Goal: Task Accomplishment & Management: Use online tool/utility

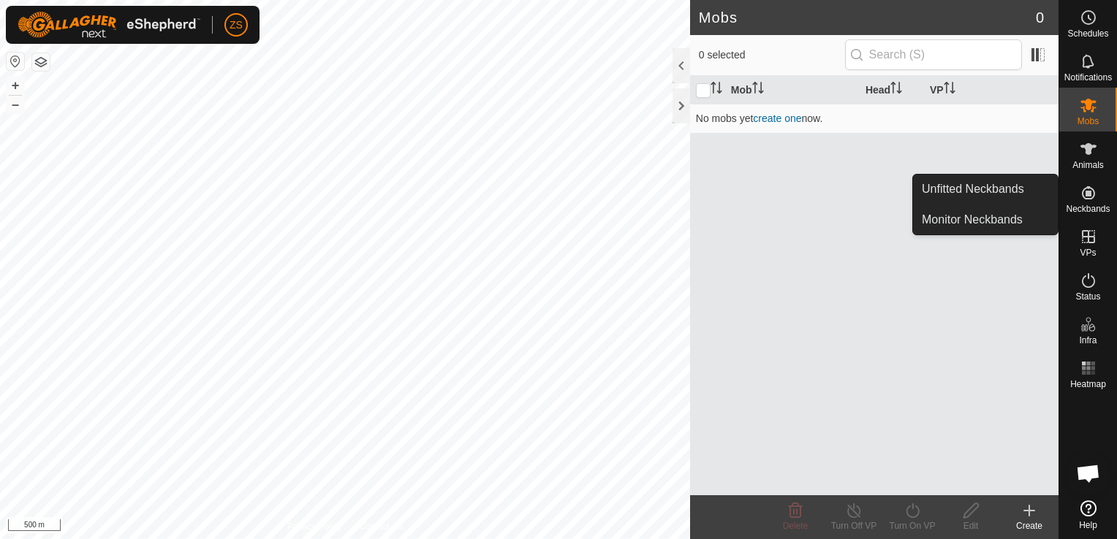
click at [1087, 202] on es-neckbands-svg-icon at bounding box center [1088, 192] width 26 height 23
click at [1005, 184] on link "Unfitted Neckbands" at bounding box center [985, 189] width 145 height 29
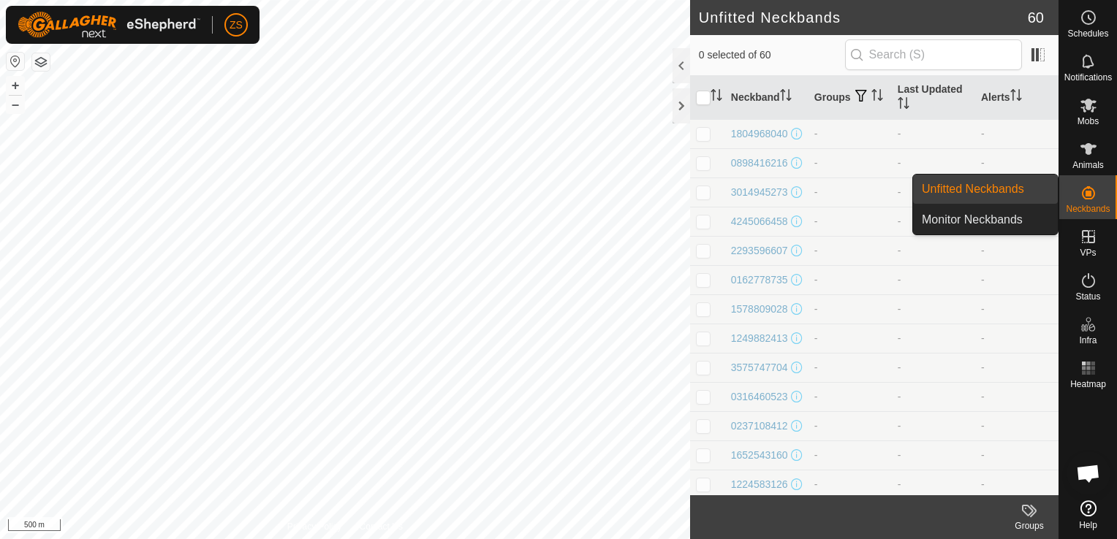
click at [1091, 197] on icon at bounding box center [1088, 193] width 18 height 18
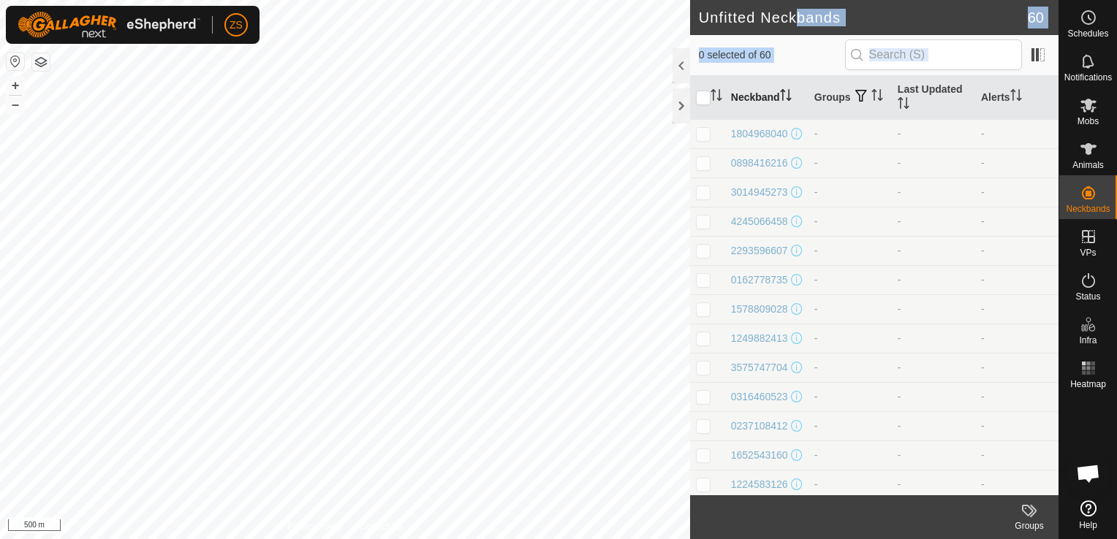
drag, startPoint x: 795, startPoint y: 22, endPoint x: 789, endPoint y: 77, distance: 55.8
click at [789, 77] on article "Unfitted Neckbands 60 0 selected of 60 Neckband Groups Last Updated Alerts 1804…" at bounding box center [874, 269] width 368 height 539
click at [1093, 30] on span "Schedules" at bounding box center [1087, 33] width 41 height 9
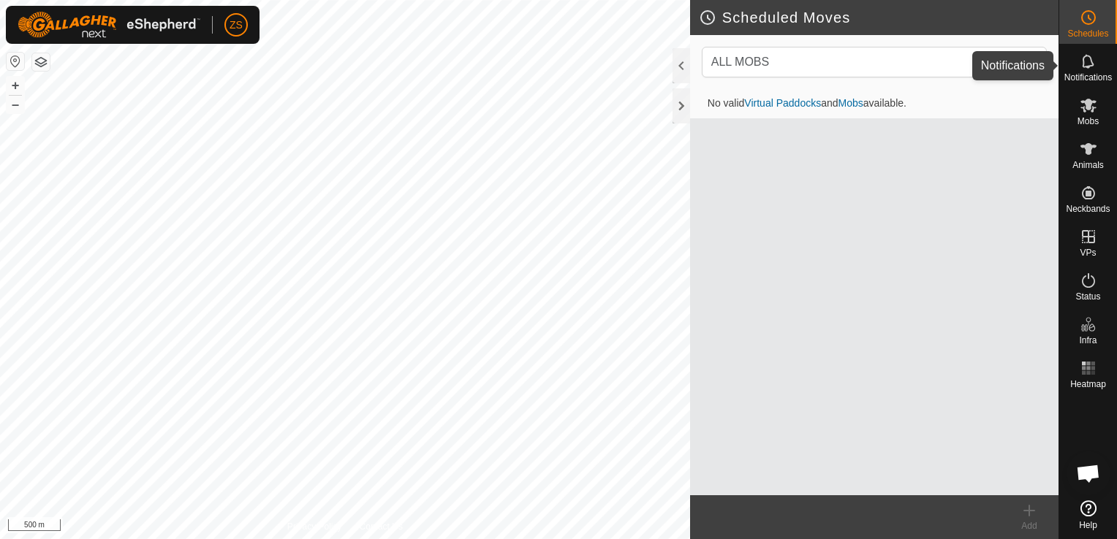
click at [1087, 66] on icon at bounding box center [1088, 61] width 12 height 14
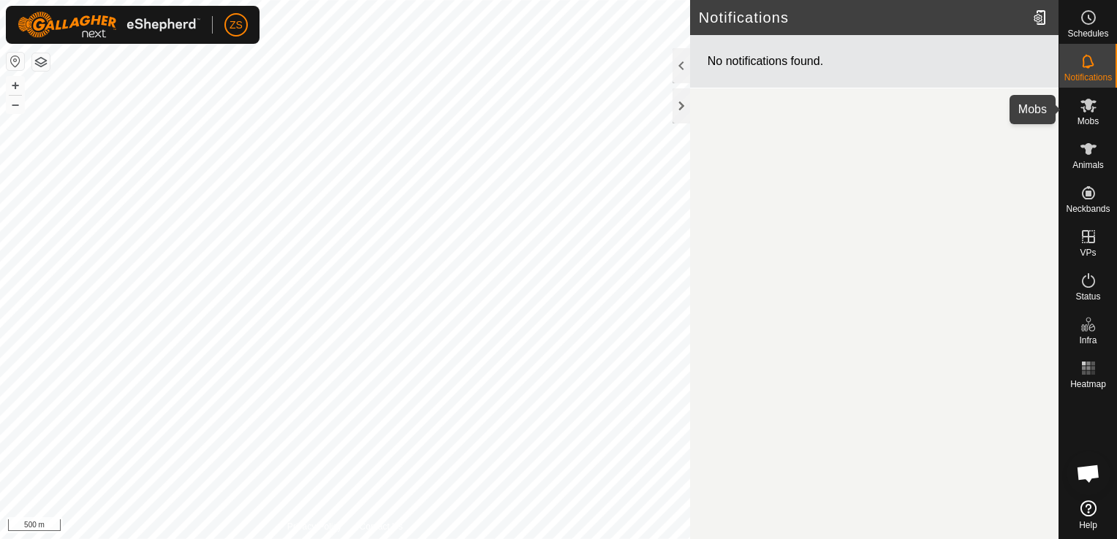
click at [1085, 109] on icon at bounding box center [1088, 105] width 18 height 18
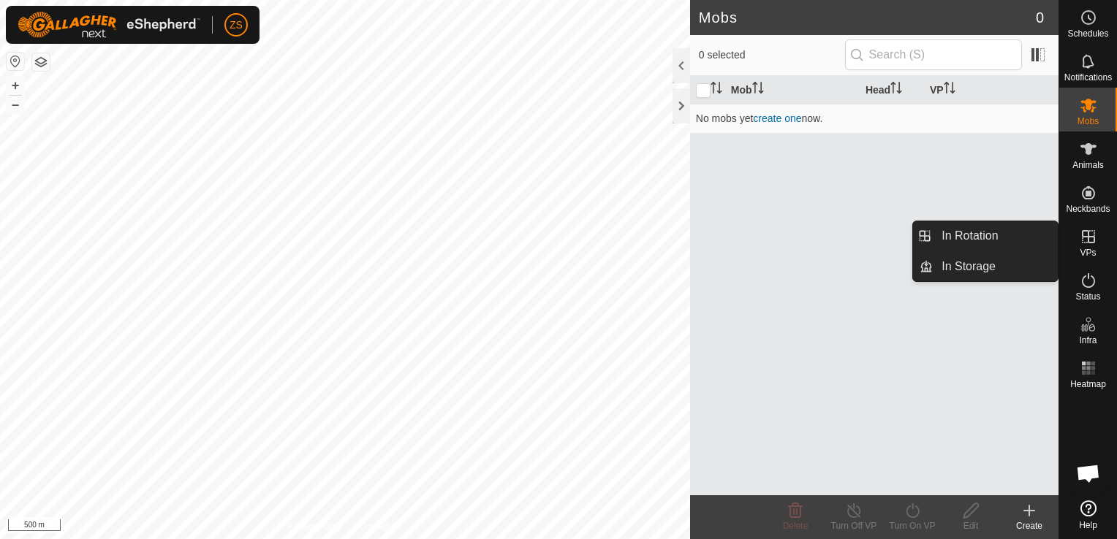
click at [1089, 248] on span "VPs" at bounding box center [1087, 252] width 16 height 9
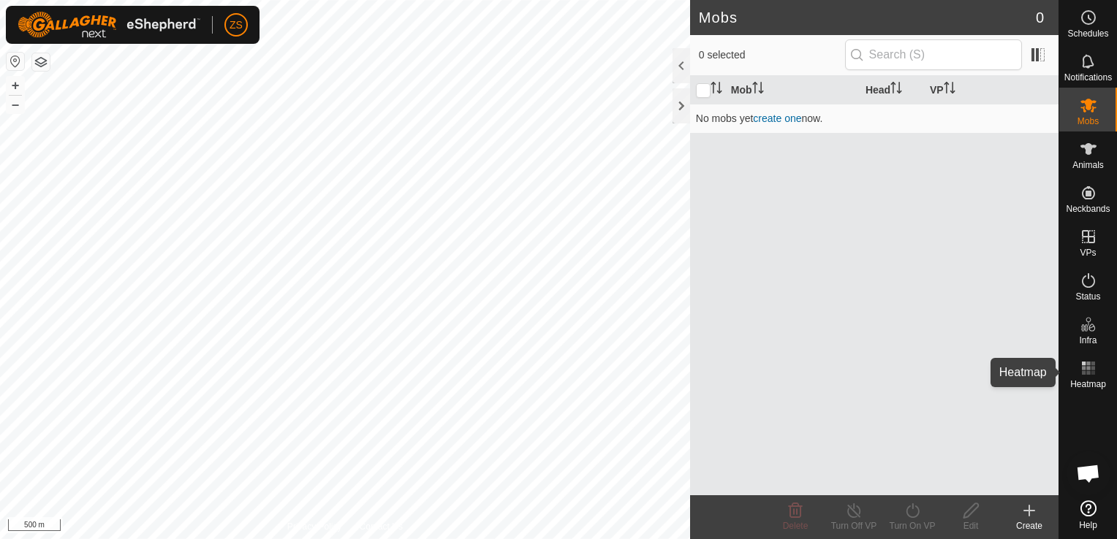
click at [1087, 381] on span "Heatmap" at bounding box center [1088, 384] width 36 height 9
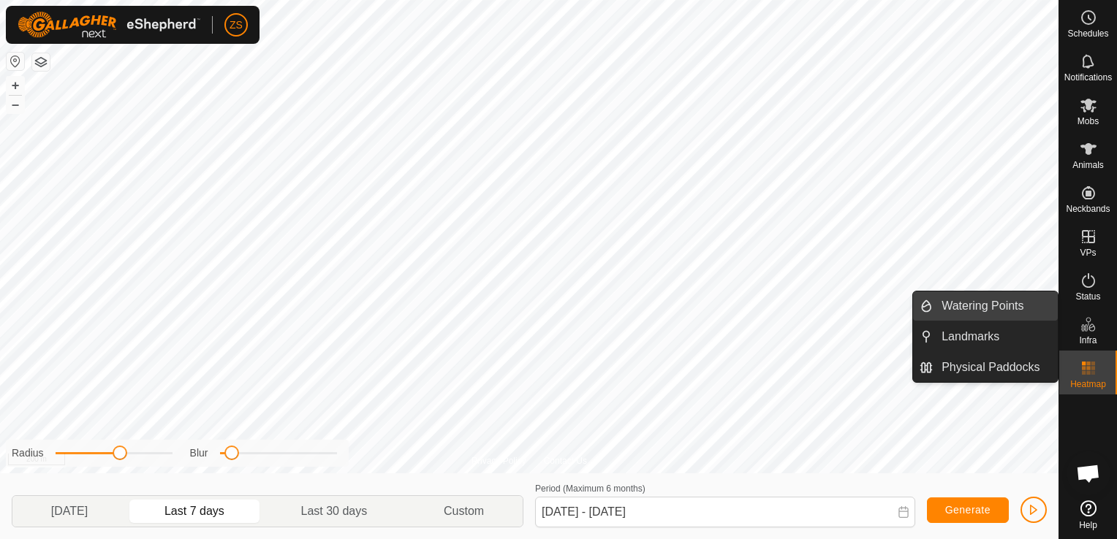
click at [987, 314] on link "Watering Points" at bounding box center [995, 306] width 125 height 29
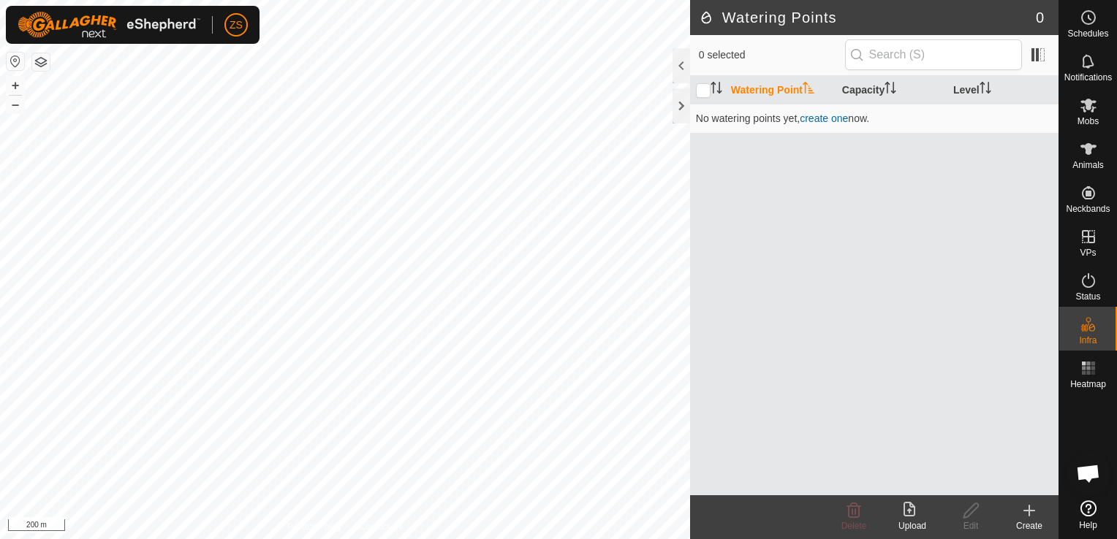
click at [910, 512] on icon at bounding box center [912, 511] width 18 height 18
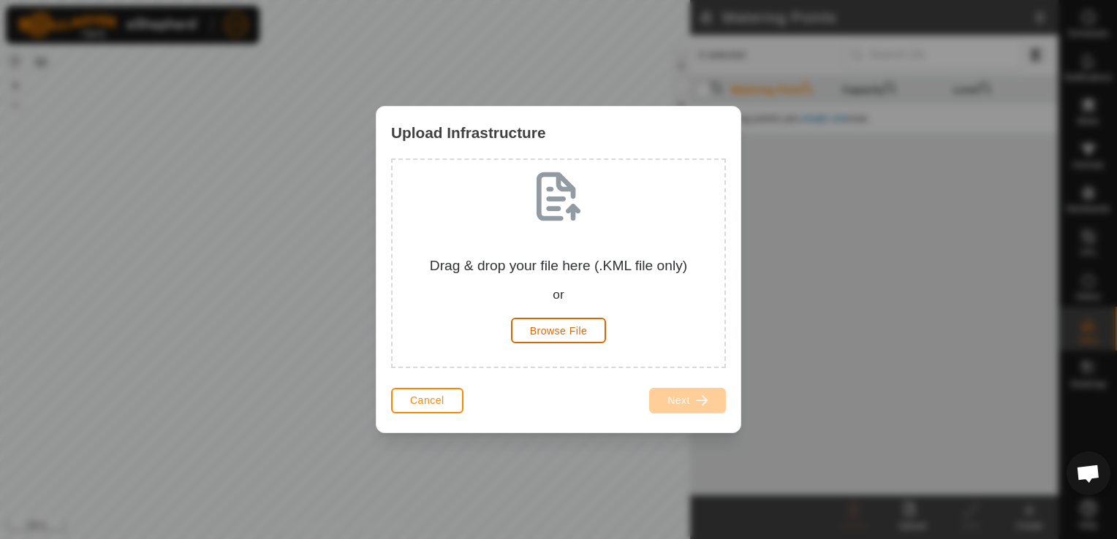
click at [570, 330] on span "Browse File" at bounding box center [559, 331] width 58 height 12
click at [573, 332] on span "Browse File" at bounding box center [559, 331] width 58 height 12
click at [438, 403] on span "Cancel" at bounding box center [427, 401] width 34 height 12
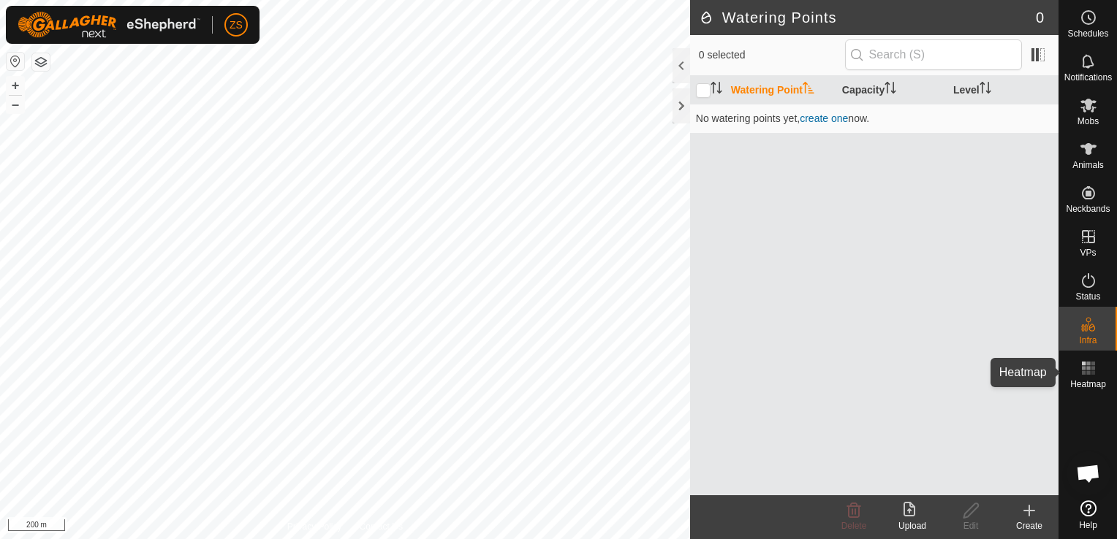
click at [1085, 372] on icon at bounding box center [1088, 369] width 18 height 18
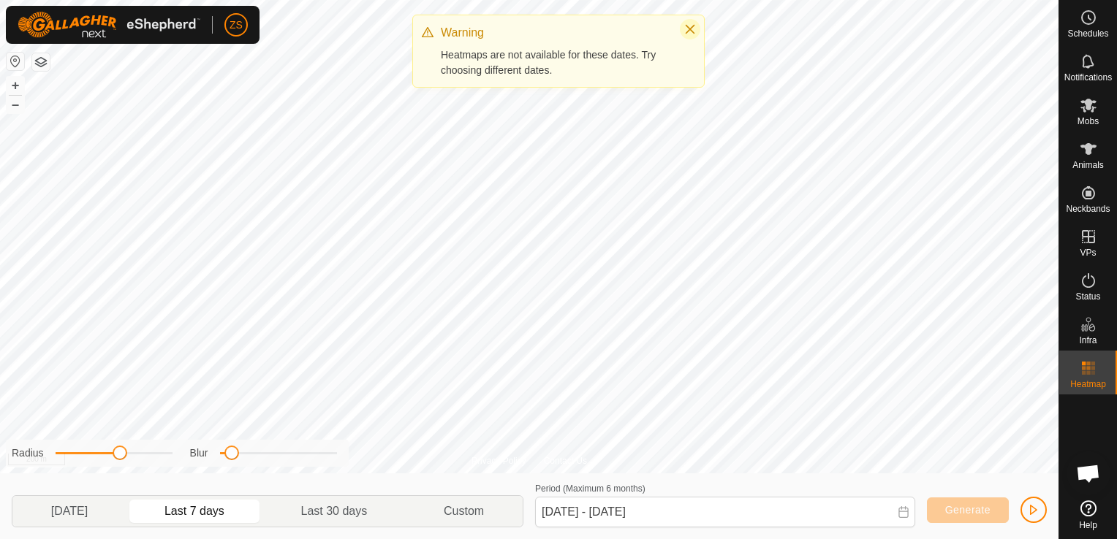
click at [694, 29] on icon "Close" at bounding box center [690, 29] width 12 height 12
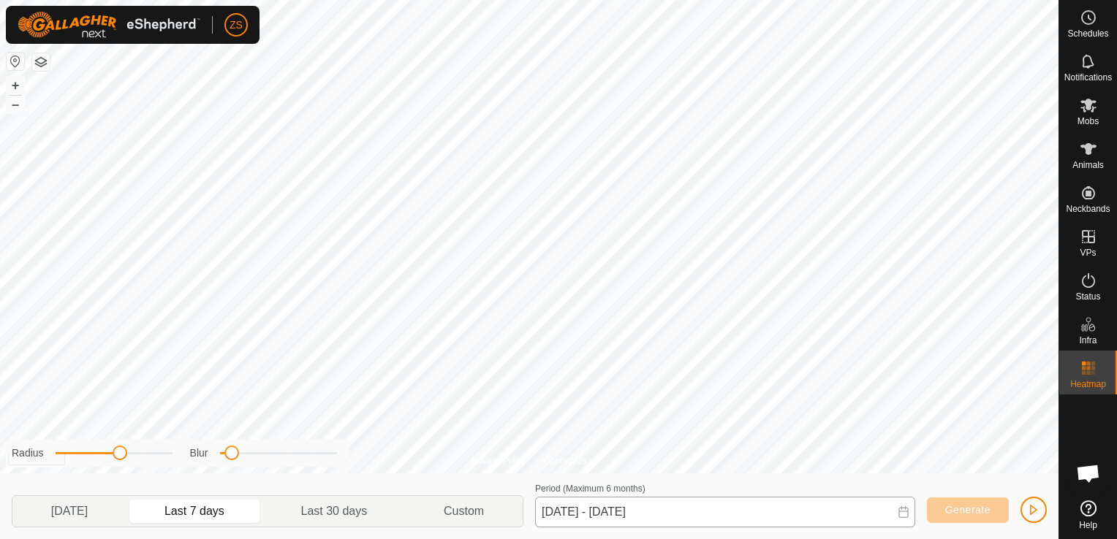
click at [583, 511] on div "Privacy Policy Contact Us + – ⇧ i 200 m Radius Blur [DATE] Last 7 days Last 30 …" at bounding box center [529, 269] width 1058 height 539
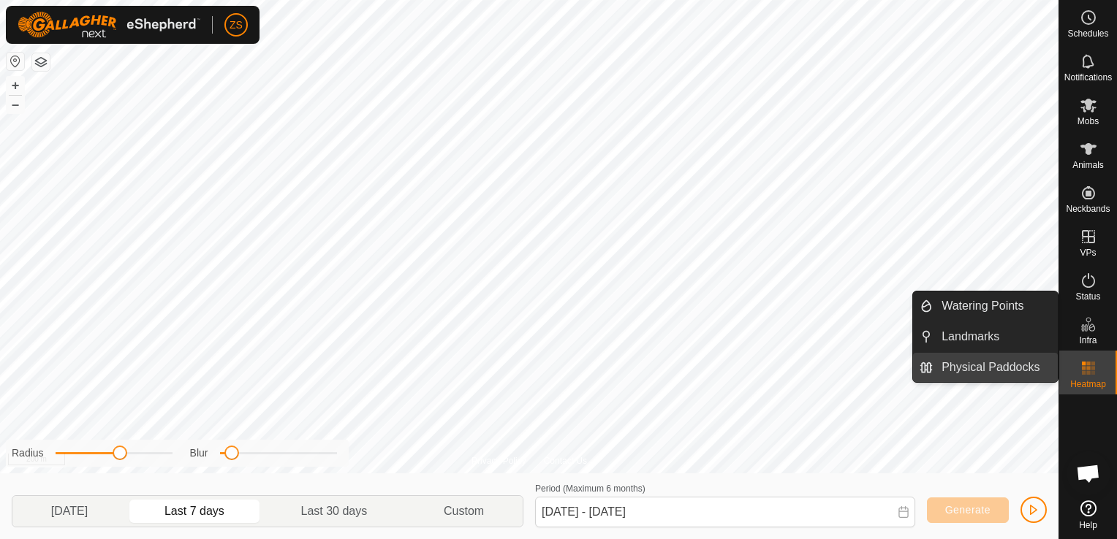
click at [998, 365] on link "Physical Paddocks" at bounding box center [995, 367] width 125 height 29
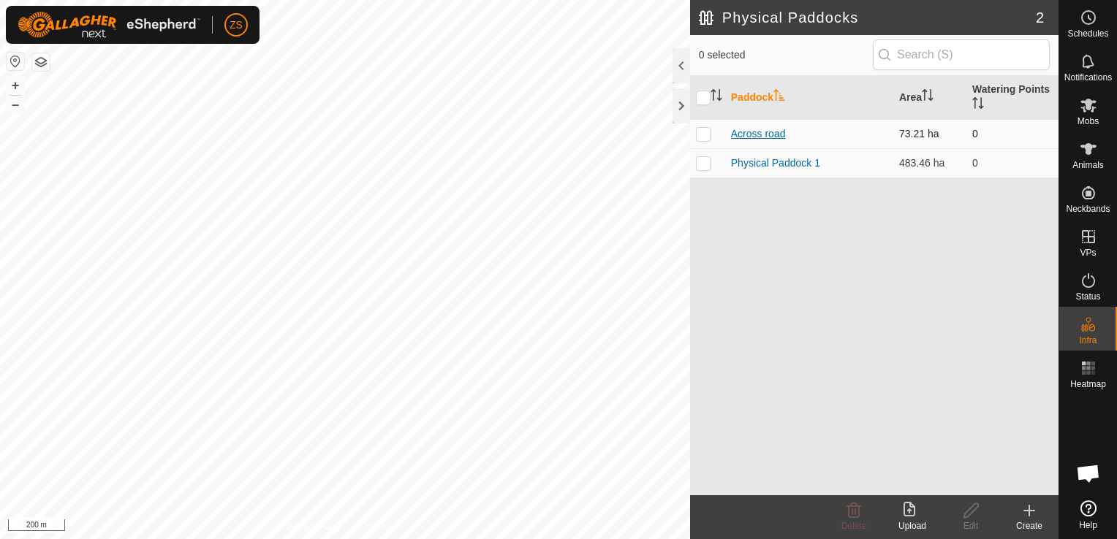
click at [764, 128] on link "Across road" at bounding box center [758, 134] width 55 height 12
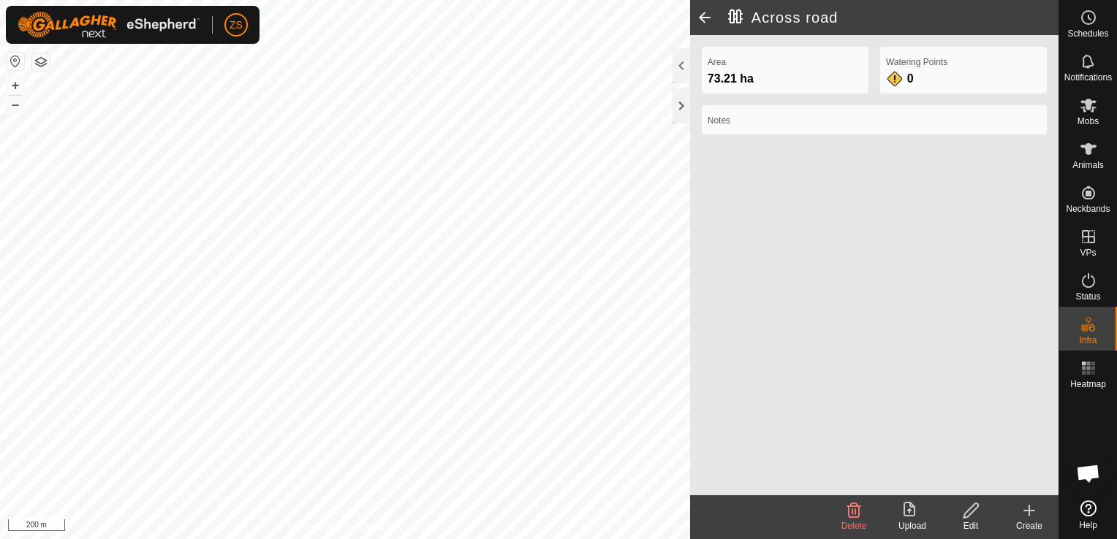
drag, startPoint x: 927, startPoint y: 83, endPoint x: 956, endPoint y: 67, distance: 33.7
click at [956, 67] on label "Watering Points" at bounding box center [963, 62] width 155 height 13
click at [896, 80] on div "0" at bounding box center [900, 79] width 29 height 18
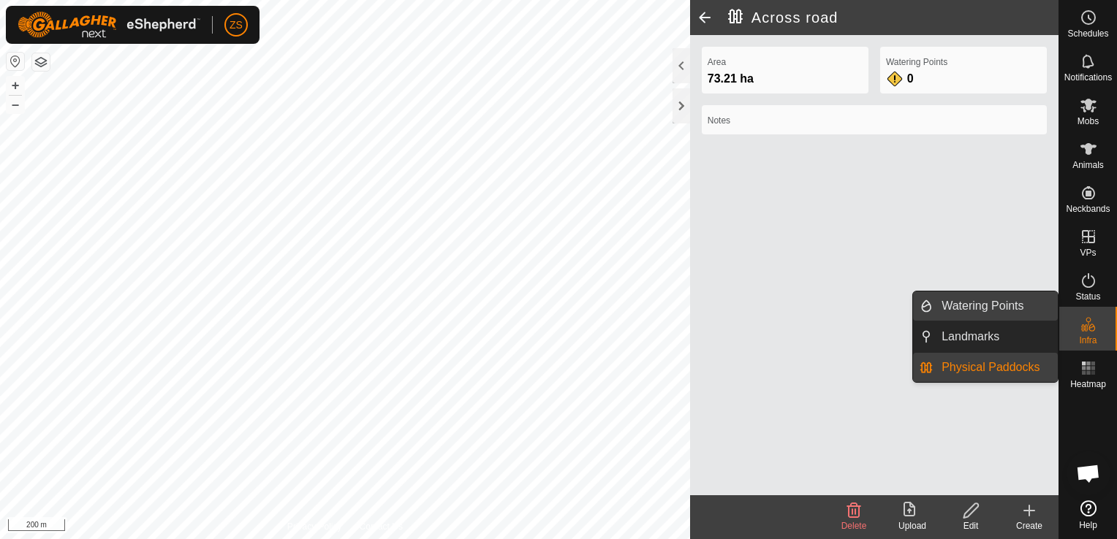
click at [996, 311] on link "Watering Points" at bounding box center [995, 306] width 125 height 29
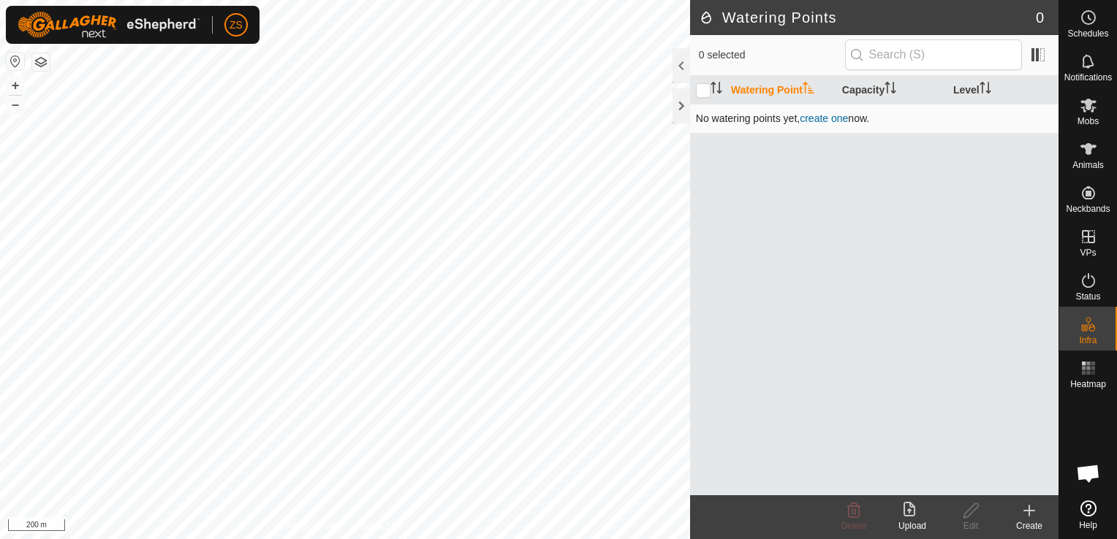
click at [826, 119] on link "create one" at bounding box center [823, 119] width 48 height 12
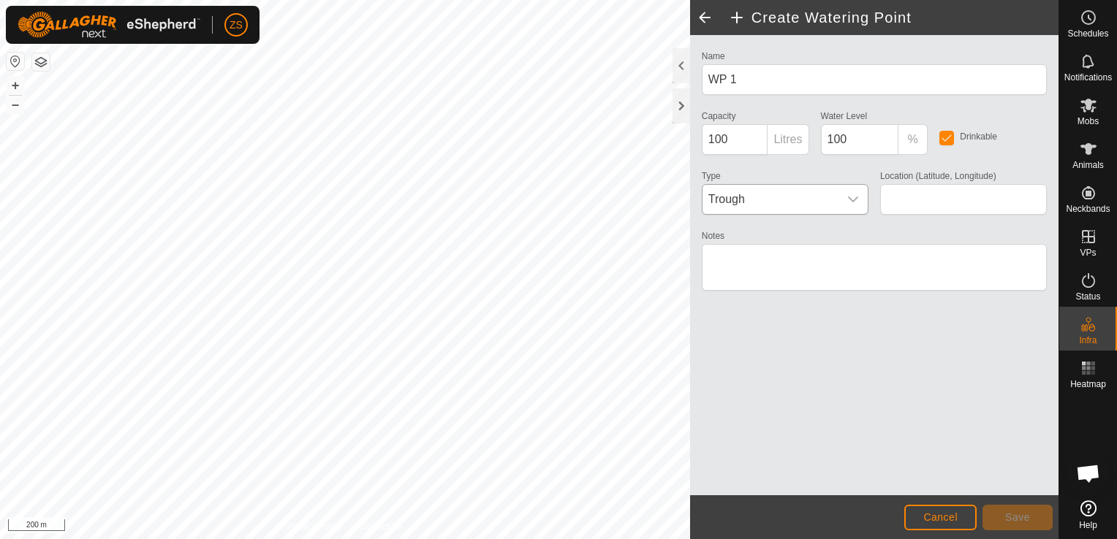
click at [859, 201] on div "dropdown trigger" at bounding box center [852, 199] width 29 height 29
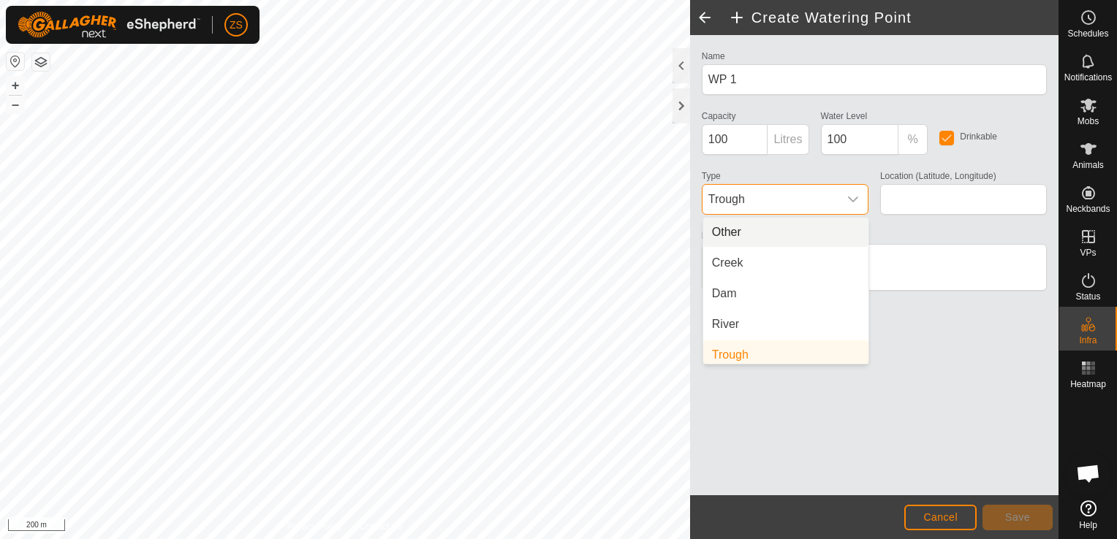
scroll to position [6, 0]
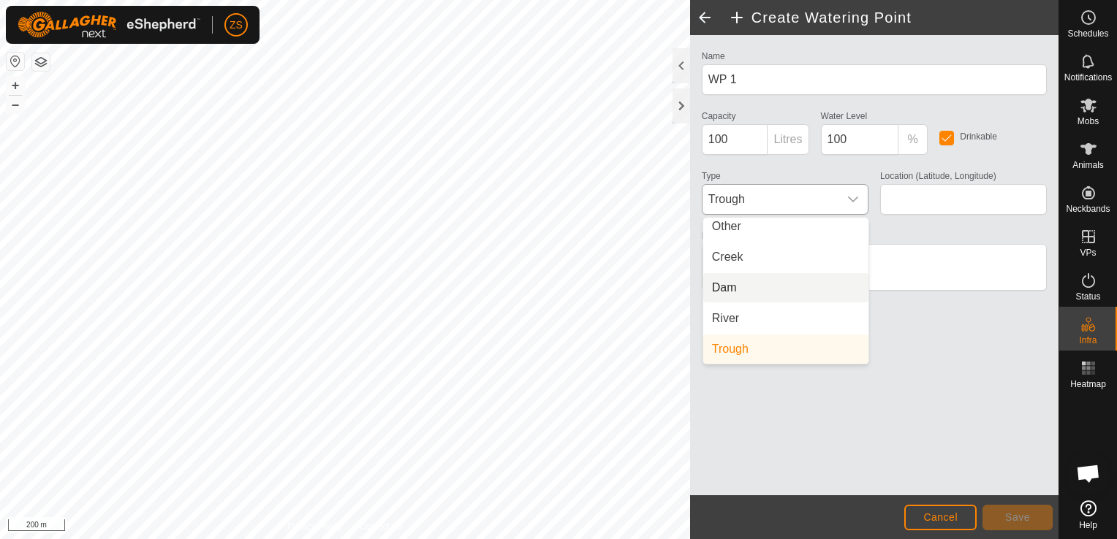
click at [727, 290] on li "Dam" at bounding box center [785, 287] width 165 height 29
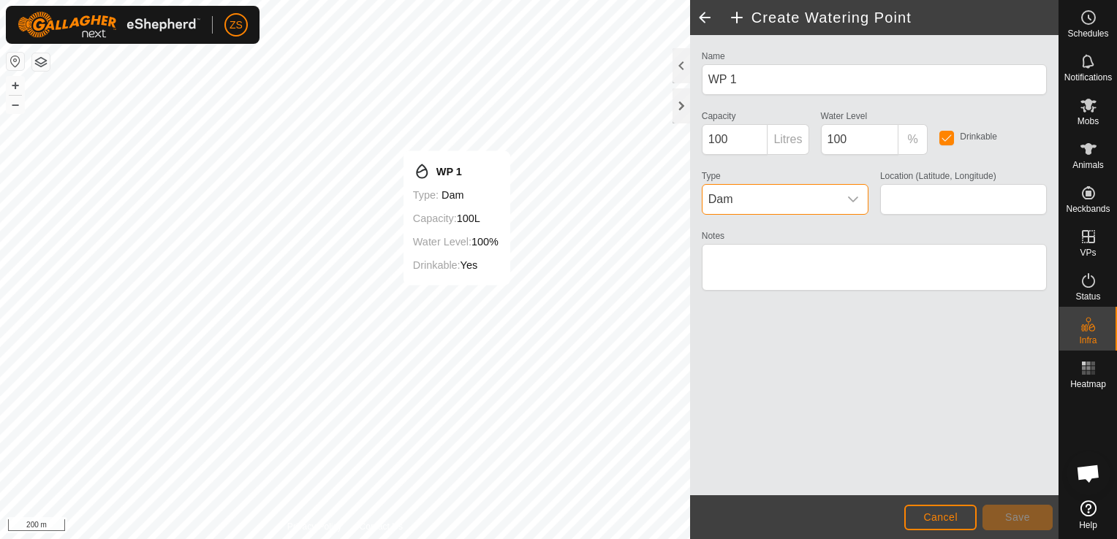
type input "-40.147666, 175.524338"
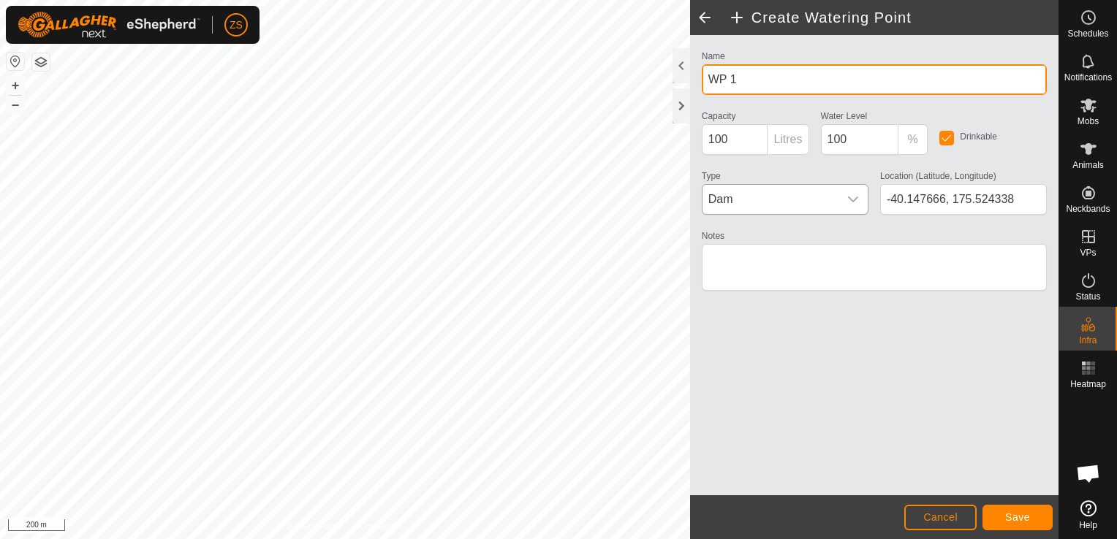
click at [754, 75] on input "WP 1" at bounding box center [874, 79] width 345 height 31
type input "W"
type input "WP1"
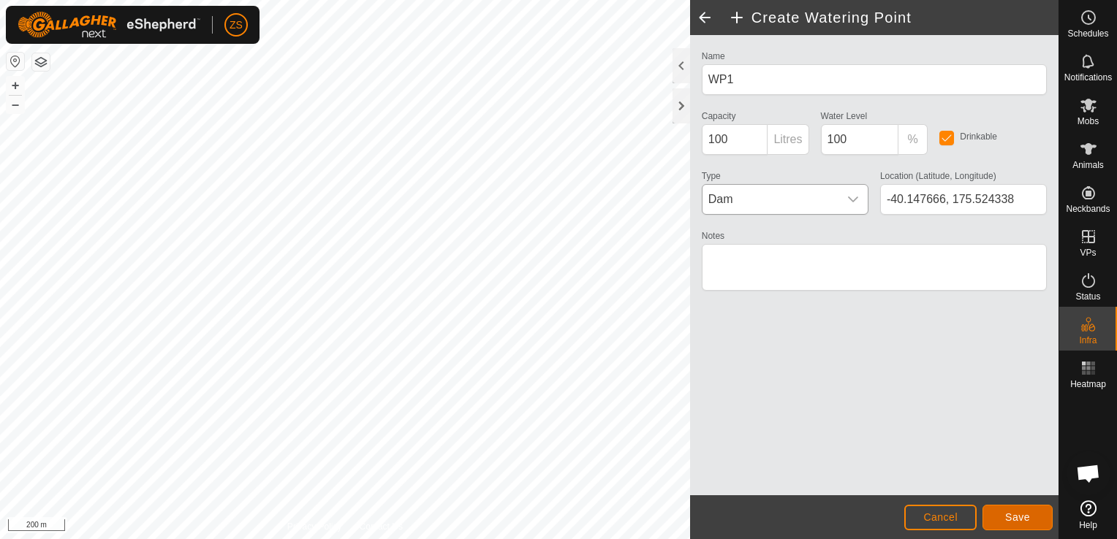
click at [1037, 519] on button "Save" at bounding box center [1017, 518] width 70 height 26
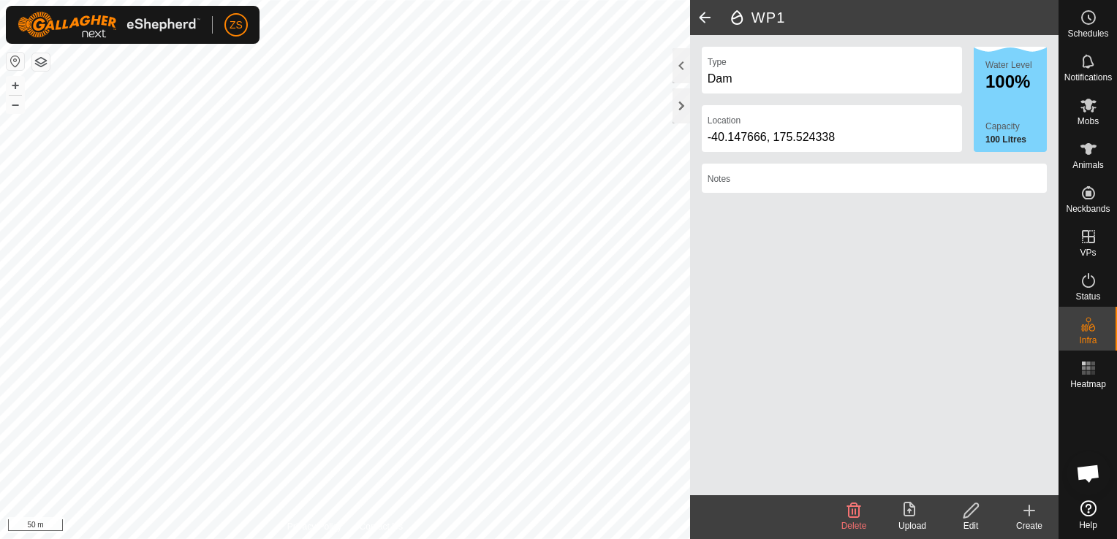
click at [297, 0] on html "ZS Schedules Notifications Mobs Animals Neckbands VPs Status Infra Heatmap Help…" at bounding box center [558, 269] width 1117 height 539
click at [1019, 113] on div "Water Level 100% Capacity 100 Litres" at bounding box center [1009, 99] width 73 height 105
click at [808, 178] on div "Notes" at bounding box center [874, 178] width 345 height 29
click at [775, 81] on div "Dam" at bounding box center [831, 79] width 248 height 18
click at [702, 11] on span at bounding box center [704, 17] width 29 height 35
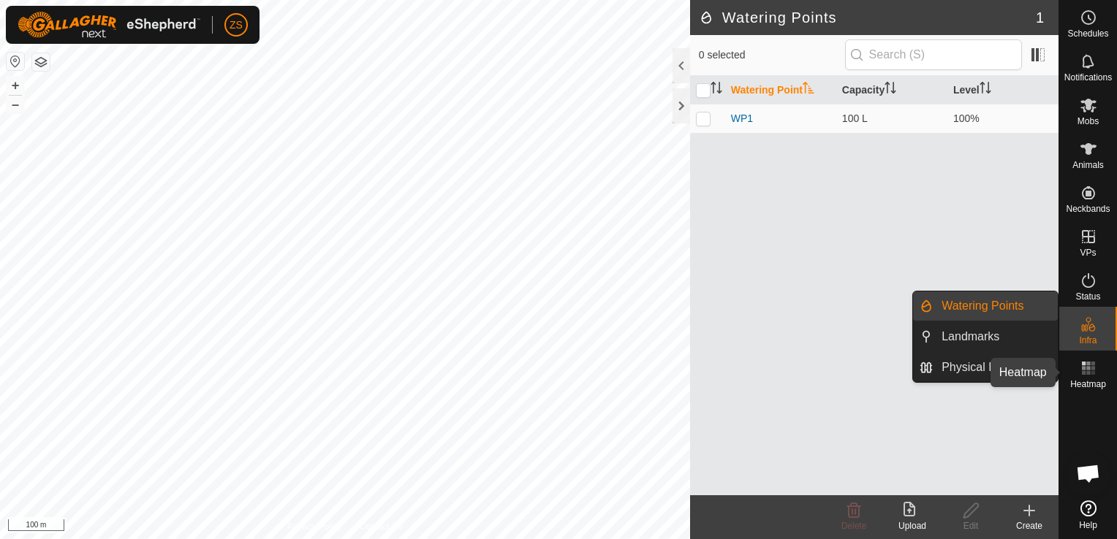
click at [1095, 367] on icon at bounding box center [1088, 369] width 18 height 18
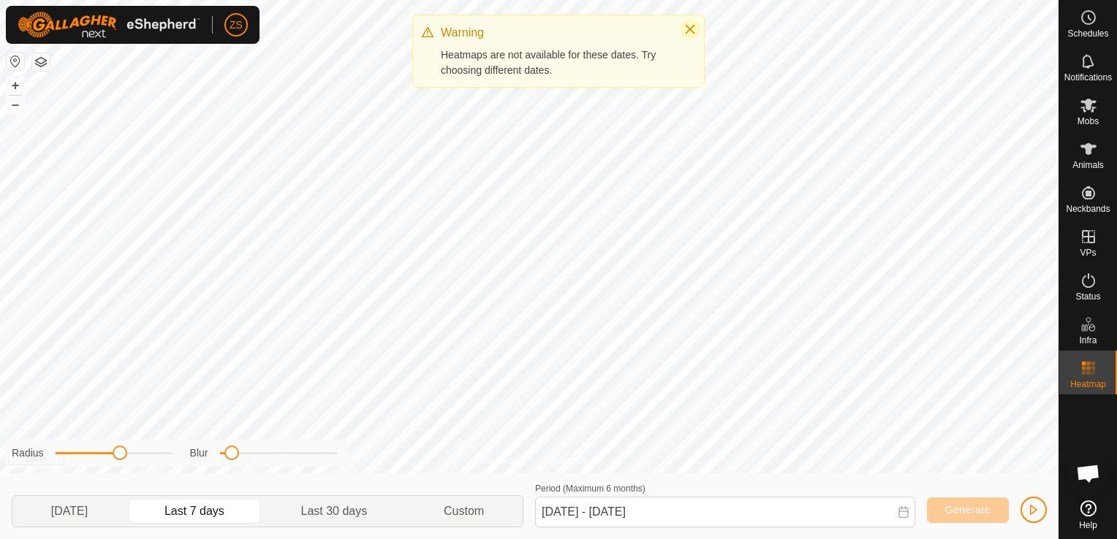
click at [687, 31] on icon "Close" at bounding box center [690, 30] width 10 height 10
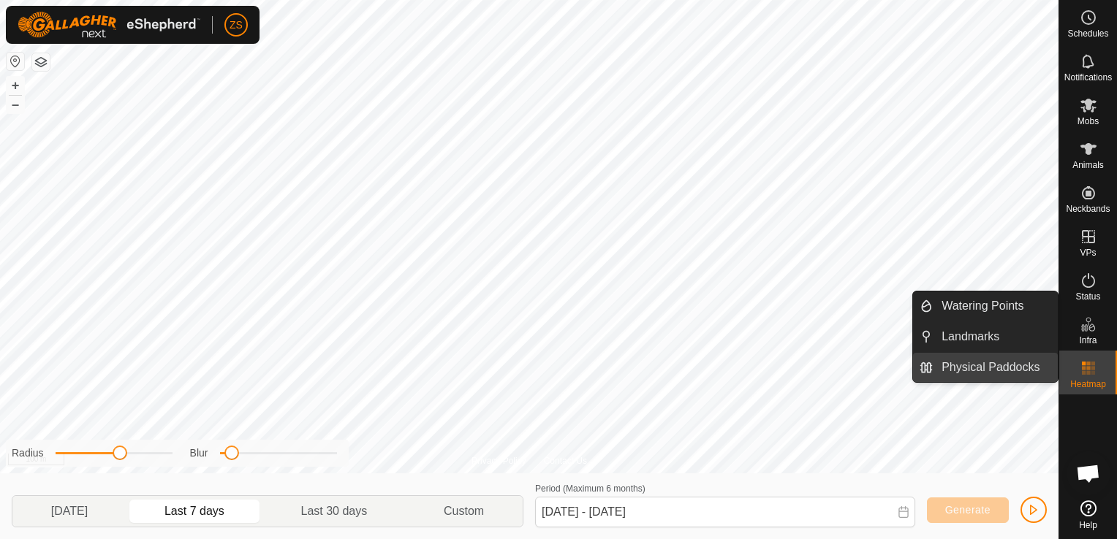
click at [979, 370] on link "Physical Paddocks" at bounding box center [995, 367] width 125 height 29
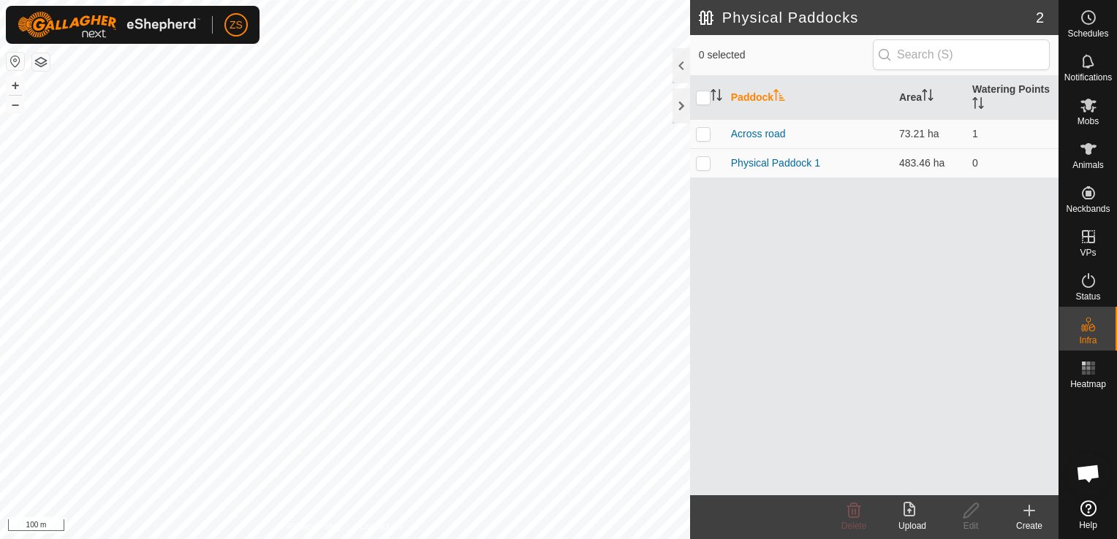
click at [908, 515] on icon at bounding box center [912, 511] width 18 height 18
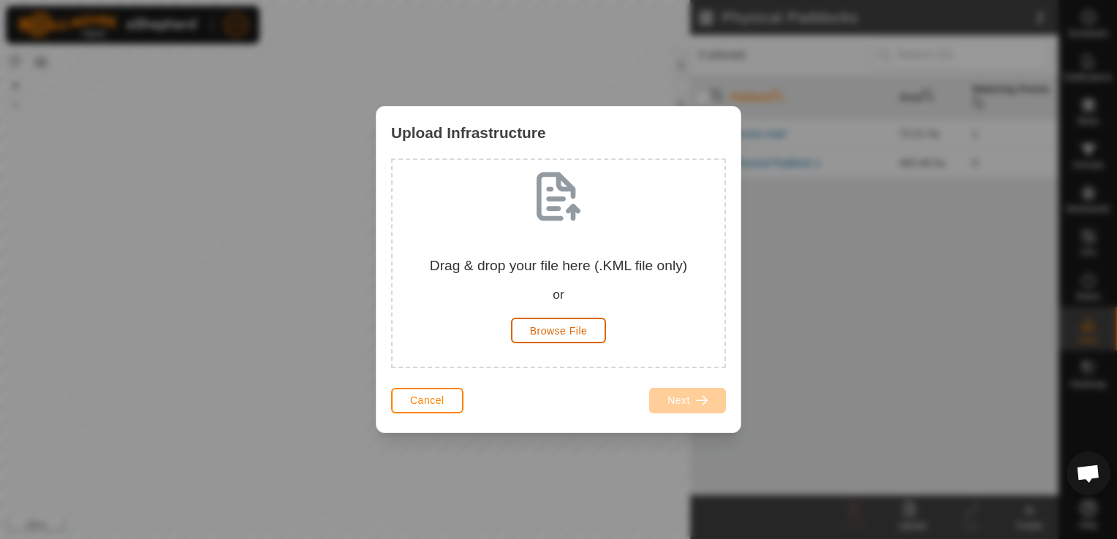
click at [585, 338] on button "Browse File" at bounding box center [559, 331] width 96 height 26
click at [562, 336] on span "Browse File" at bounding box center [559, 331] width 58 height 12
click at [514, 267] on div "Drag & drop your file here (.KML file only) or" at bounding box center [558, 280] width 308 height 49
click at [563, 329] on span "Browse File" at bounding box center [559, 331] width 58 height 12
click at [441, 406] on span "Cancel" at bounding box center [427, 401] width 34 height 12
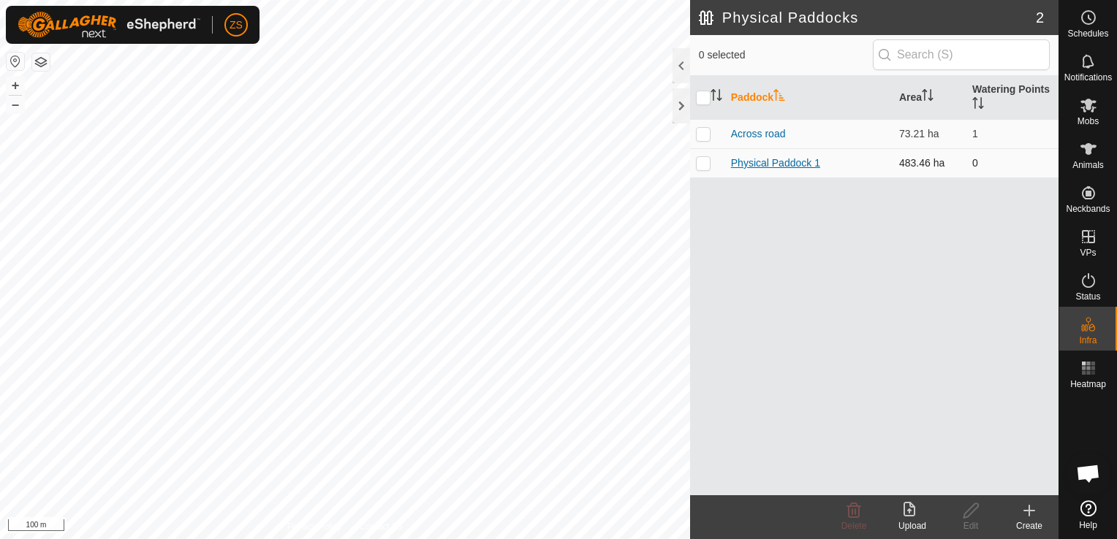
click at [798, 165] on link "Physical Paddock 1" at bounding box center [775, 163] width 89 height 12
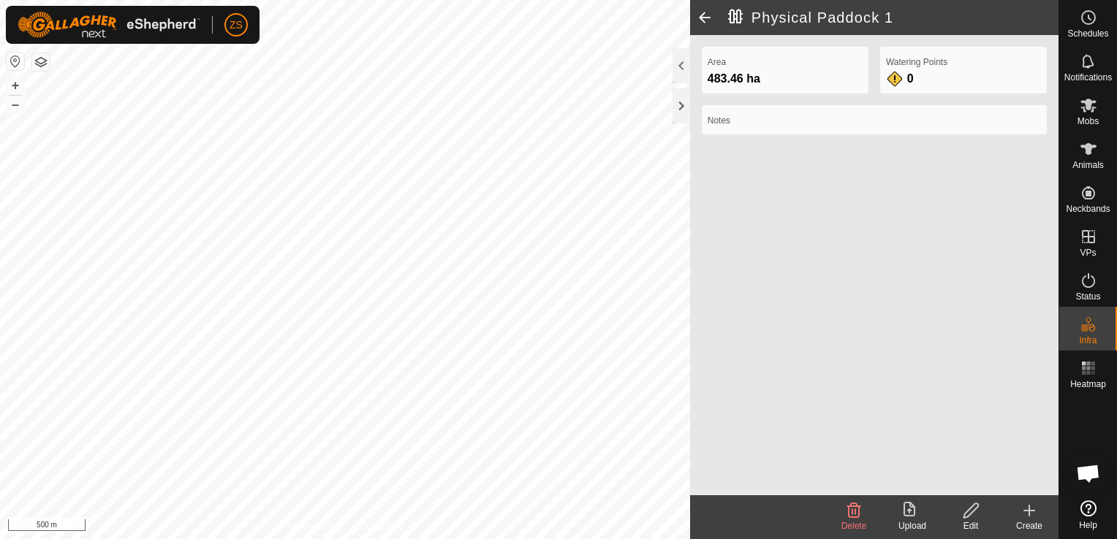
click at [707, 22] on span at bounding box center [704, 17] width 29 height 35
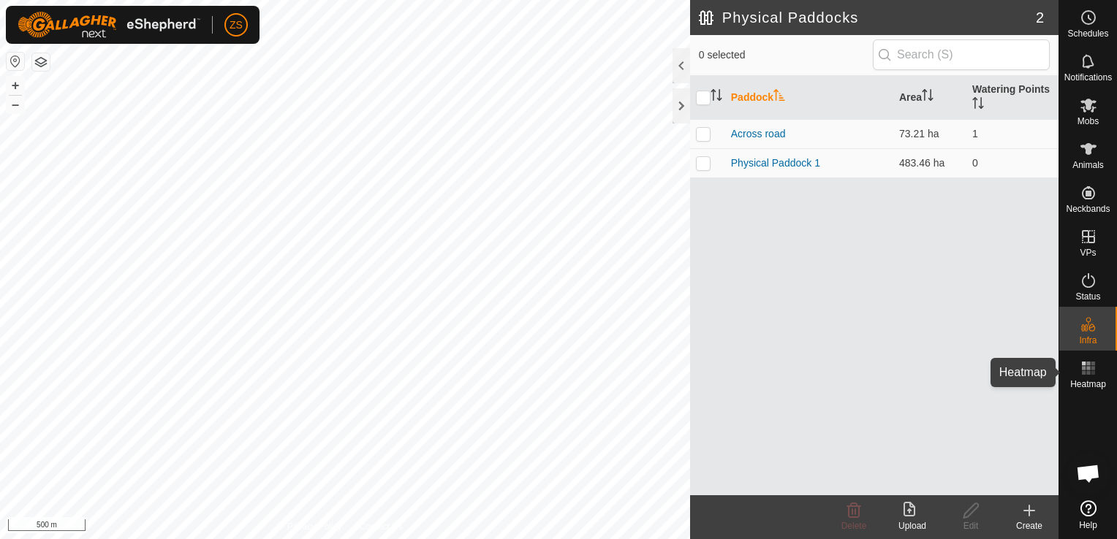
click at [1090, 384] on span "Heatmap" at bounding box center [1088, 384] width 36 height 9
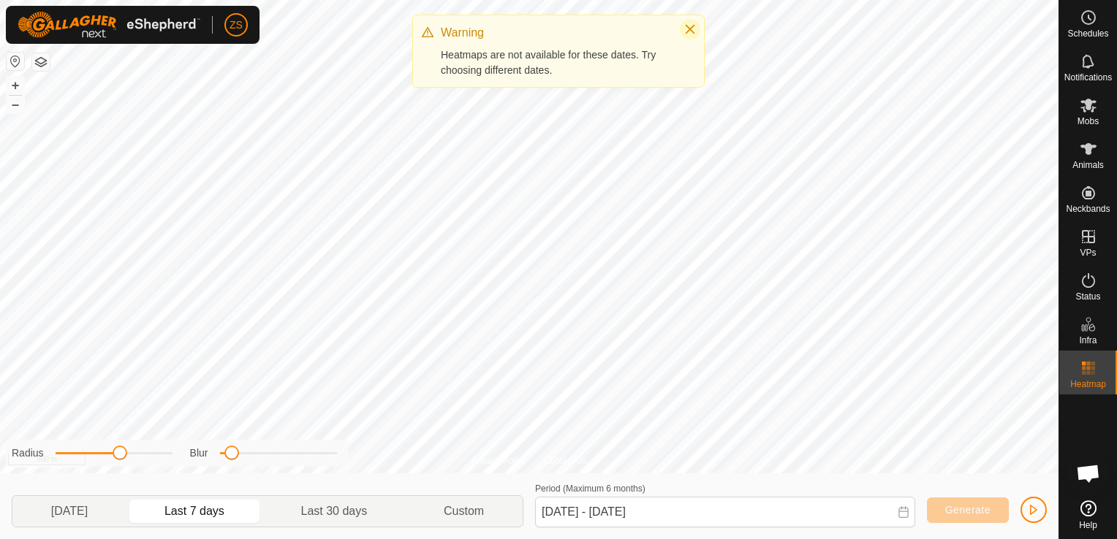
click at [693, 30] on icon "Close" at bounding box center [690, 29] width 12 height 12
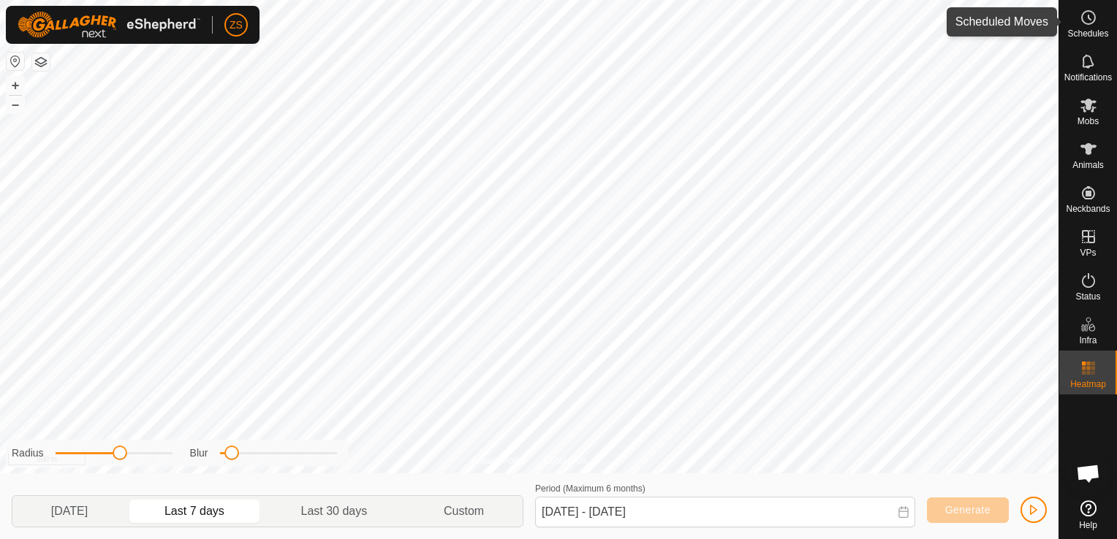
click at [1087, 24] on circle at bounding box center [1088, 17] width 13 height 13
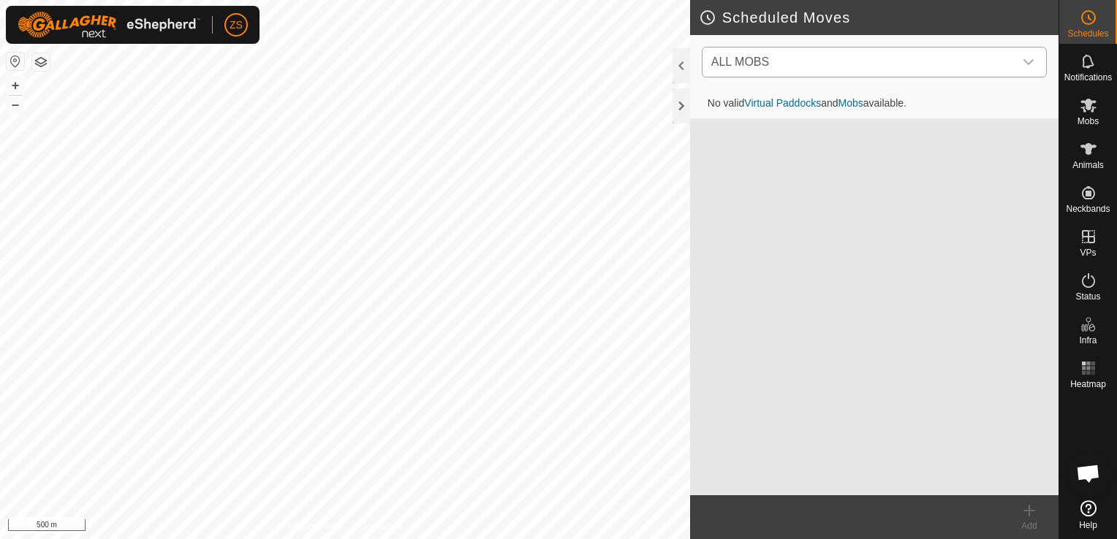
click at [1030, 66] on icon "dropdown trigger" at bounding box center [1028, 62] width 12 height 12
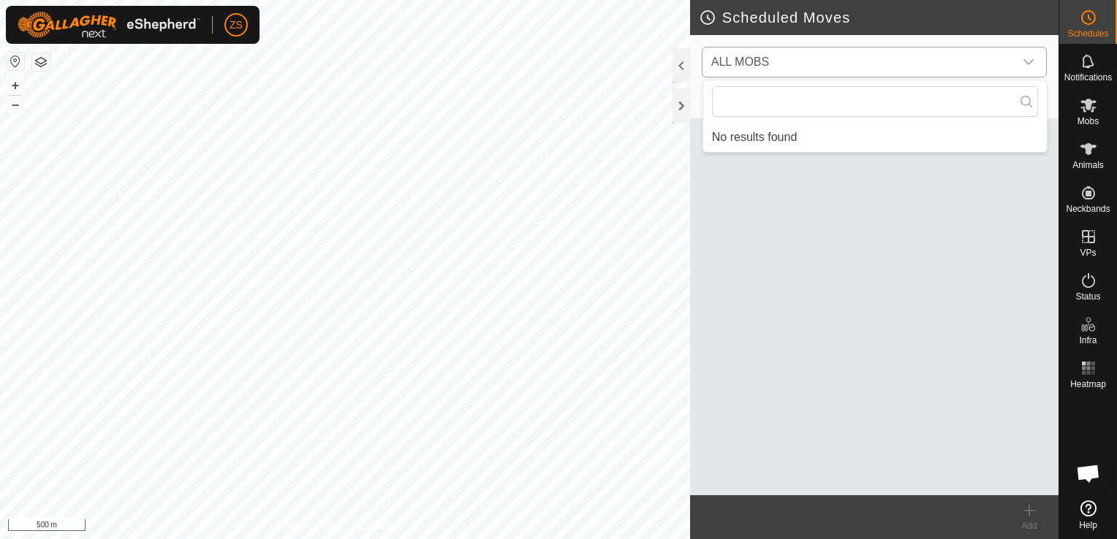
click at [1030, 66] on icon "dropdown trigger" at bounding box center [1028, 62] width 12 height 12
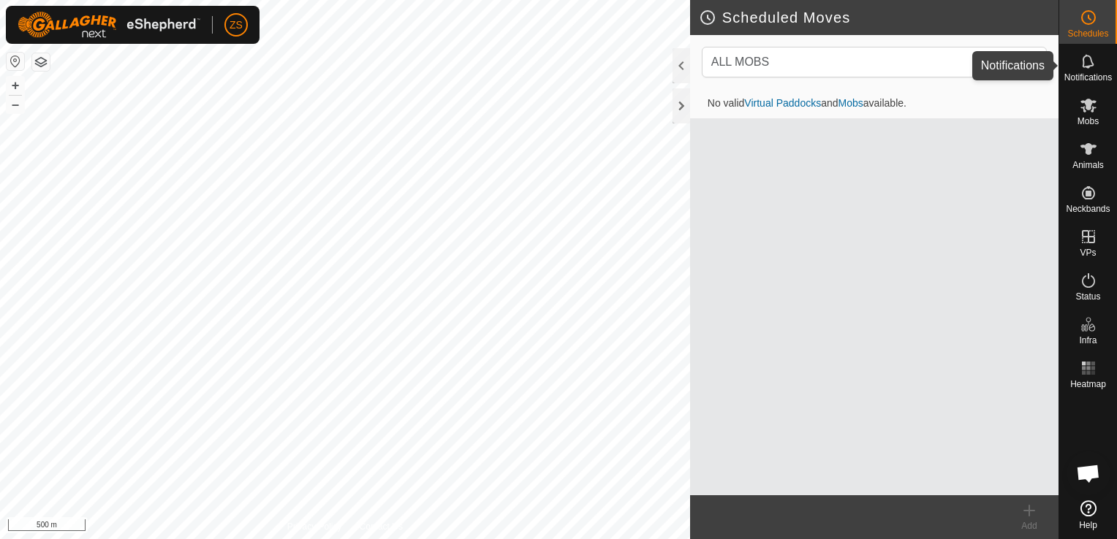
click at [1087, 73] on span "Notifications" at bounding box center [1088, 77] width 48 height 9
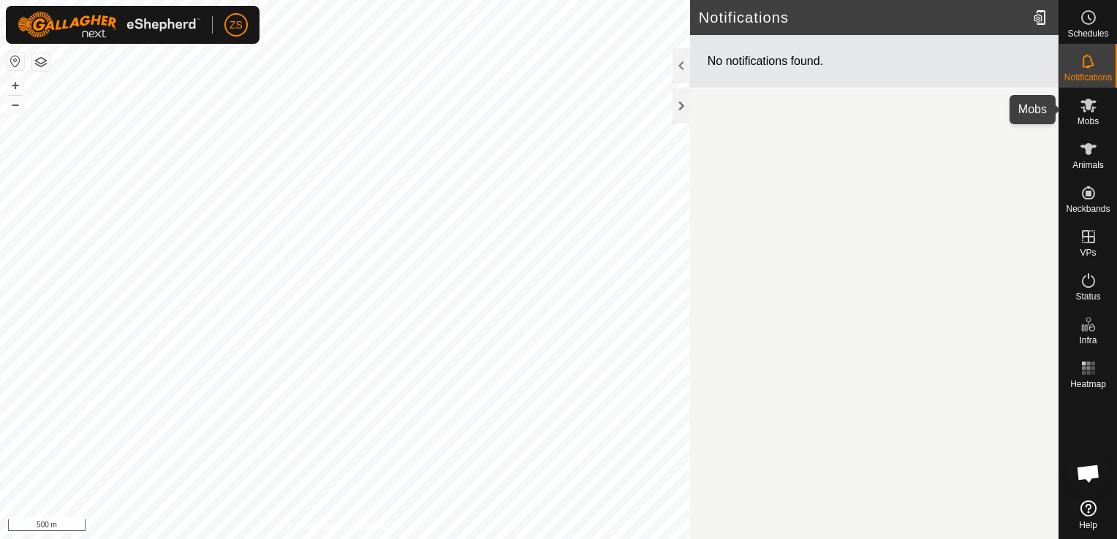
click at [1083, 115] on es-mob-svg-icon at bounding box center [1088, 105] width 26 height 23
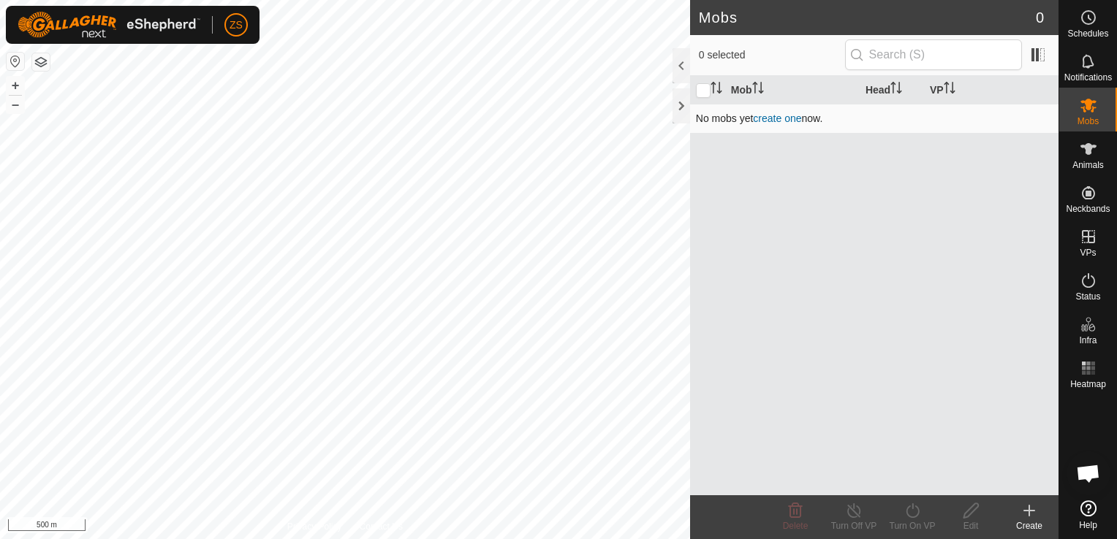
click at [783, 118] on link "create one" at bounding box center [777, 119] width 48 height 12
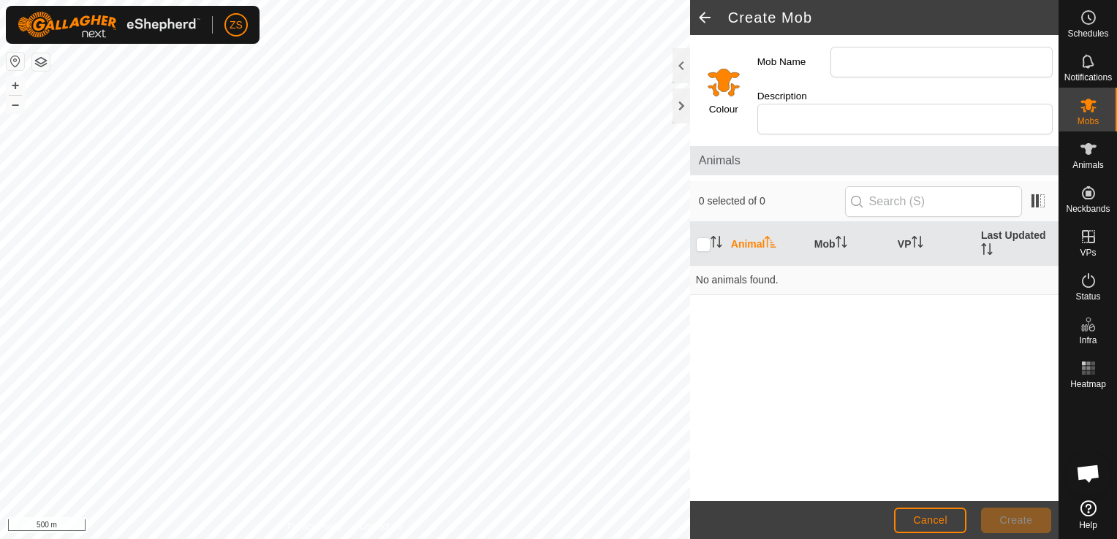
click at [701, 22] on span at bounding box center [704, 17] width 29 height 35
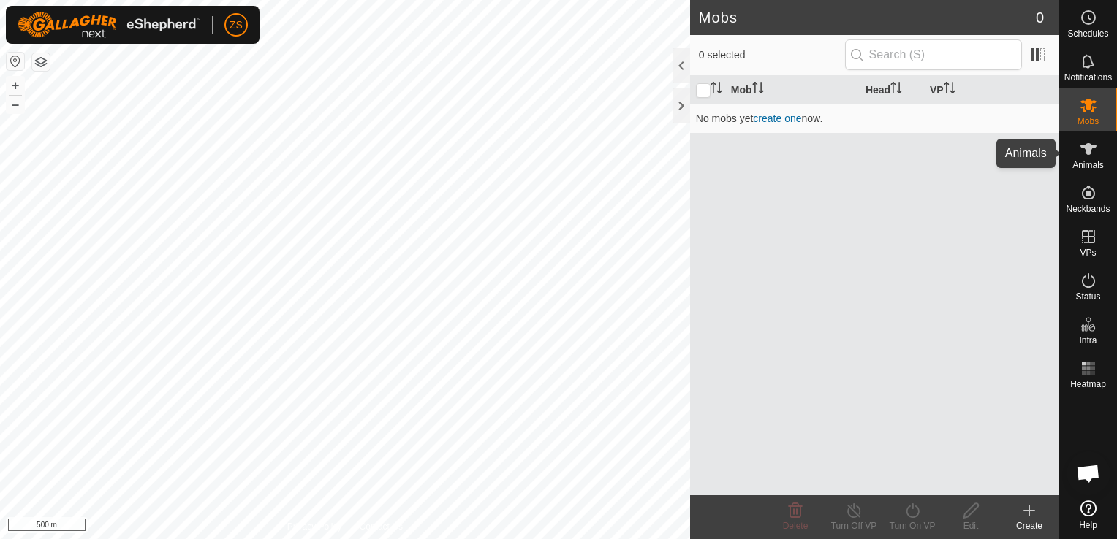
click at [1085, 162] on span "Animals" at bounding box center [1087, 165] width 31 height 9
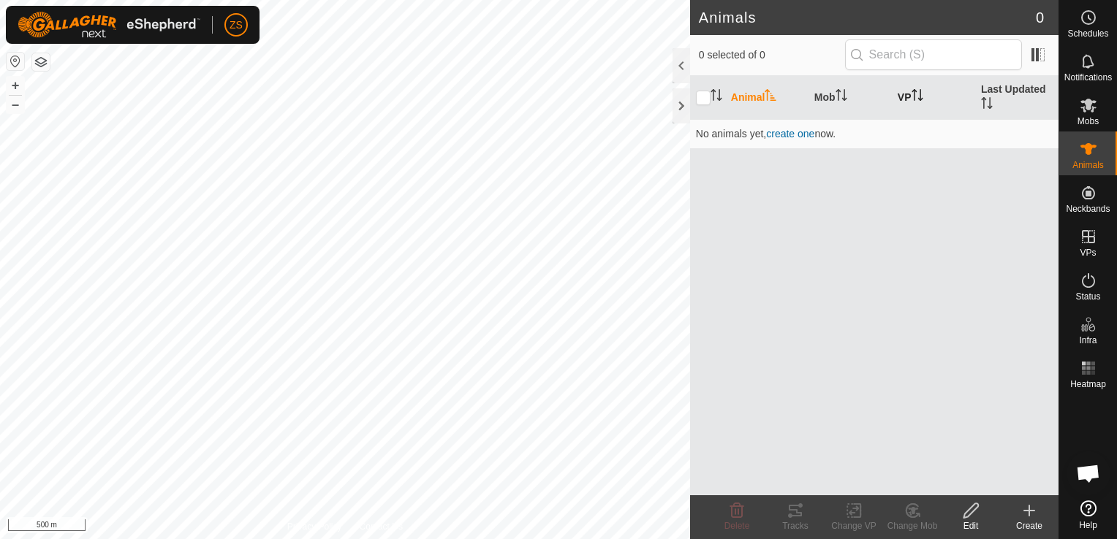
click at [903, 98] on th "VP" at bounding box center [933, 98] width 83 height 44
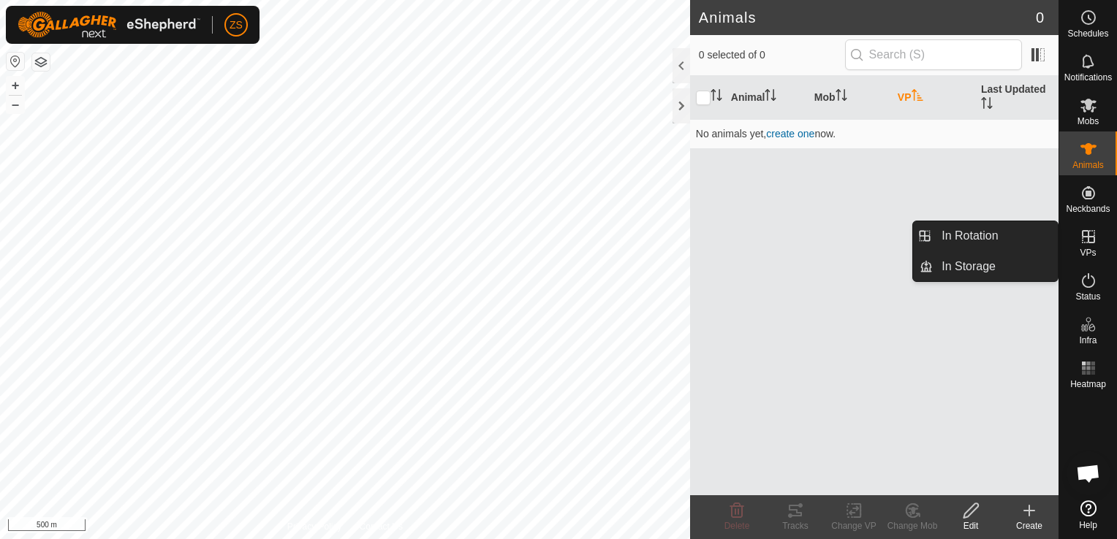
click at [1088, 232] on icon at bounding box center [1088, 237] width 18 height 18
click at [1088, 238] on icon at bounding box center [1088, 237] width 18 height 18
click at [971, 267] on link "In Storage" at bounding box center [995, 266] width 125 height 29
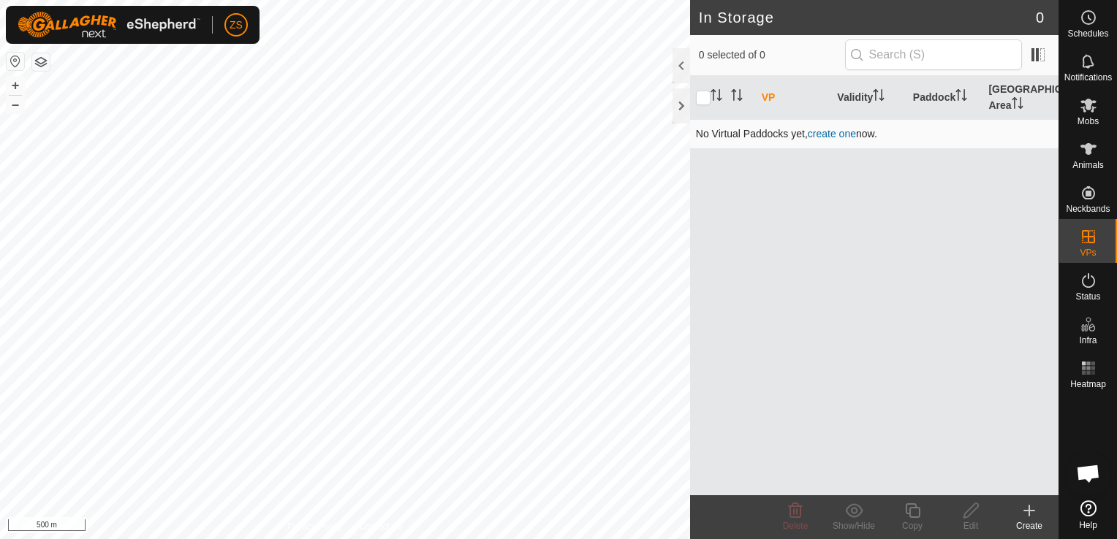
click at [833, 132] on link "create one" at bounding box center [832, 134] width 48 height 12
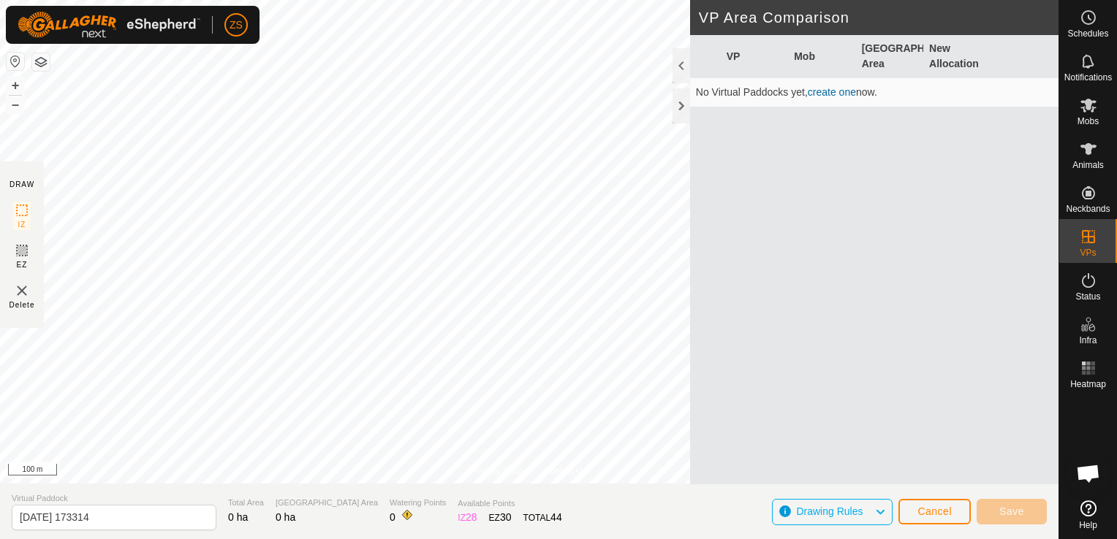
click at [25, 294] on img at bounding box center [22, 291] width 18 height 18
click at [18, 292] on img at bounding box center [22, 291] width 18 height 18
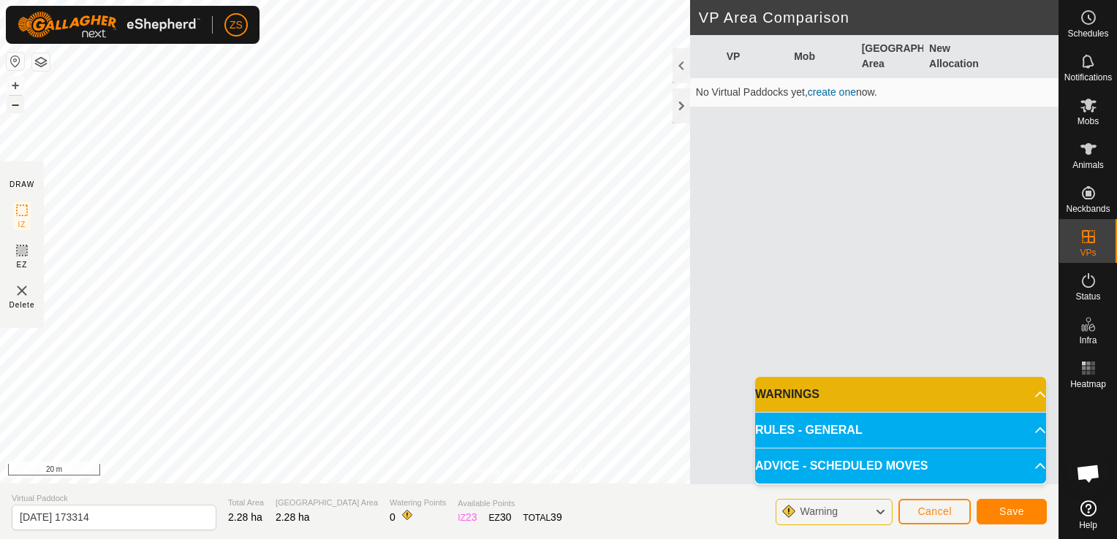
click at [12, 106] on button "–" at bounding box center [16, 105] width 18 height 18
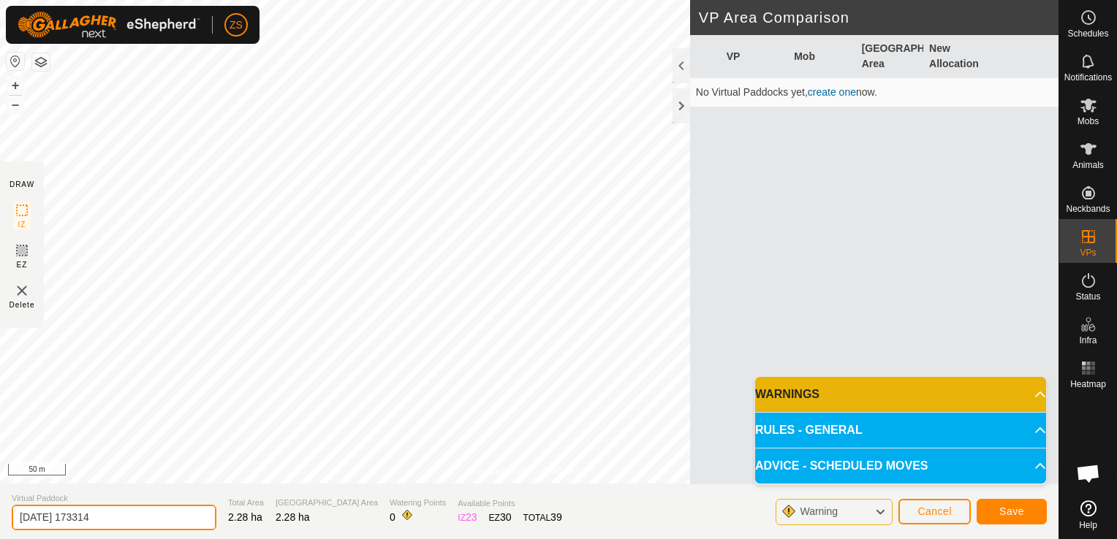
click at [133, 522] on input "[DATE] 173314" at bounding box center [114, 518] width 205 height 26
type input "2"
type input "RManagha 1"
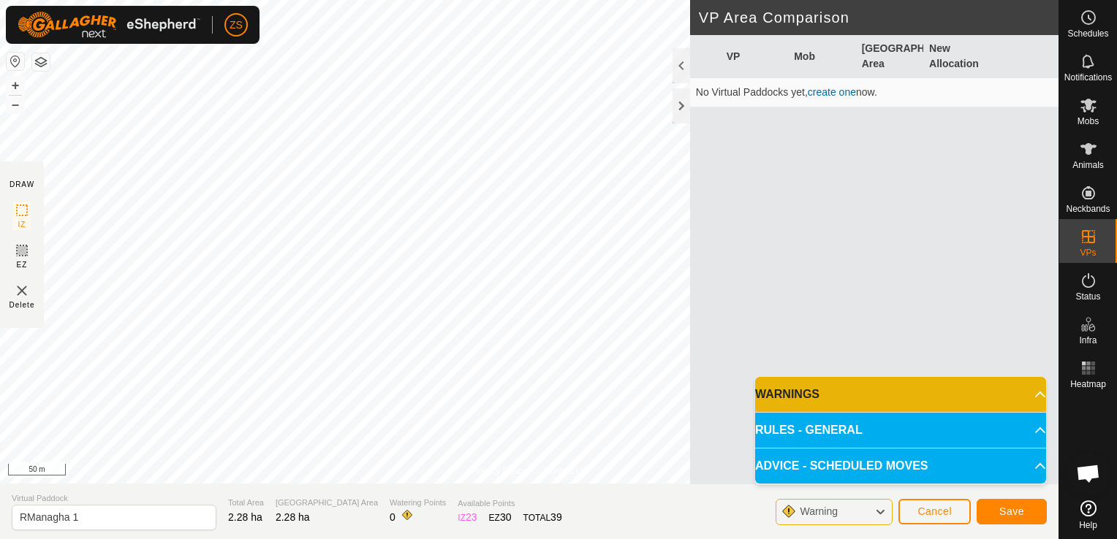
click at [719, 377] on div "VP Mob Grazing Area New Allocation No Virtual Paddocks yet, create one now." at bounding box center [874, 259] width 368 height 449
click at [1089, 121] on span "Mobs" at bounding box center [1087, 121] width 21 height 9
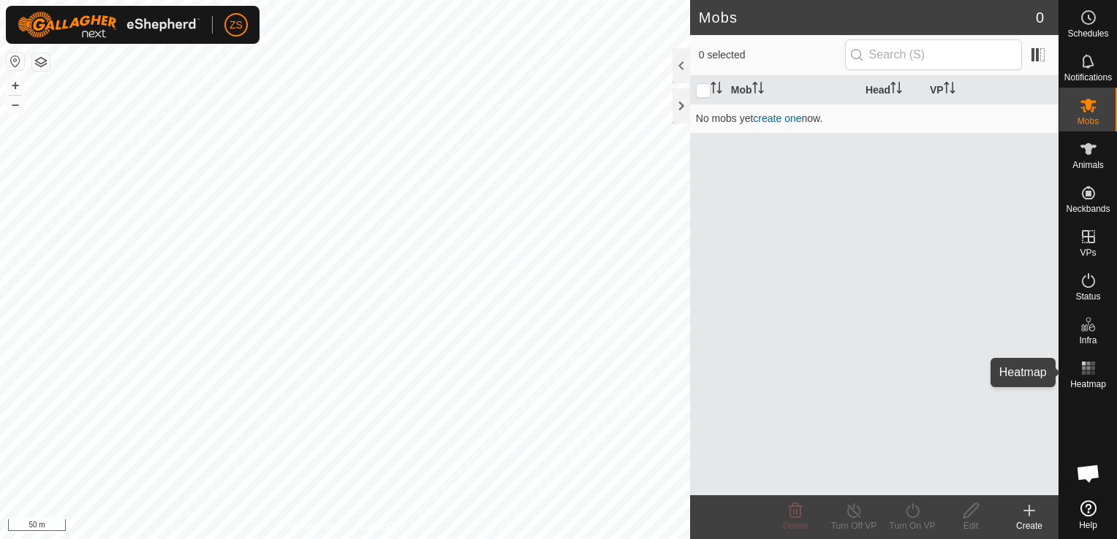
click at [1087, 365] on rect at bounding box center [1088, 364] width 4 height 4
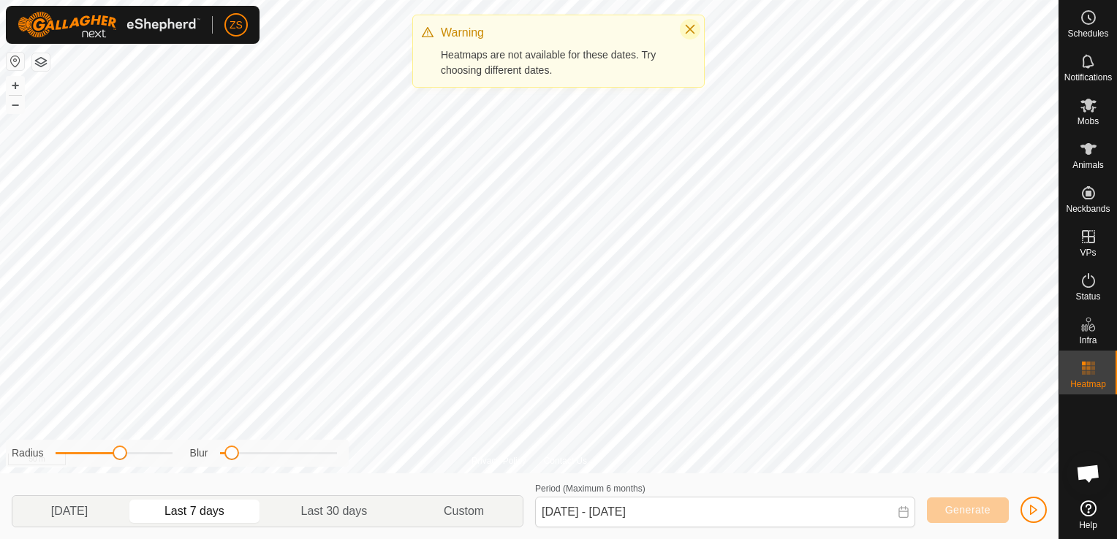
click at [691, 26] on icon "Close" at bounding box center [690, 29] width 12 height 12
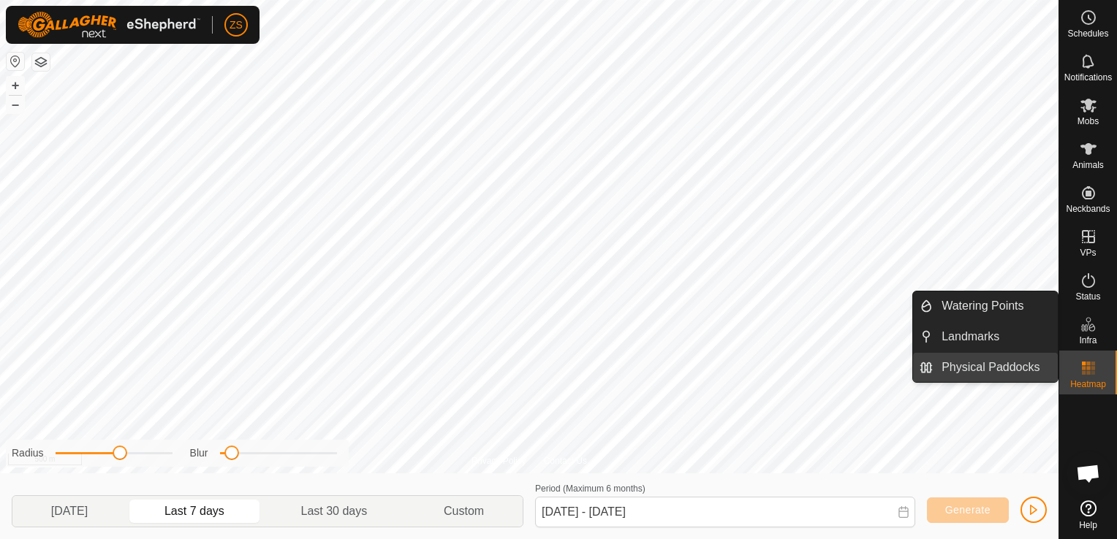
click at [1003, 370] on link "Physical Paddocks" at bounding box center [995, 367] width 125 height 29
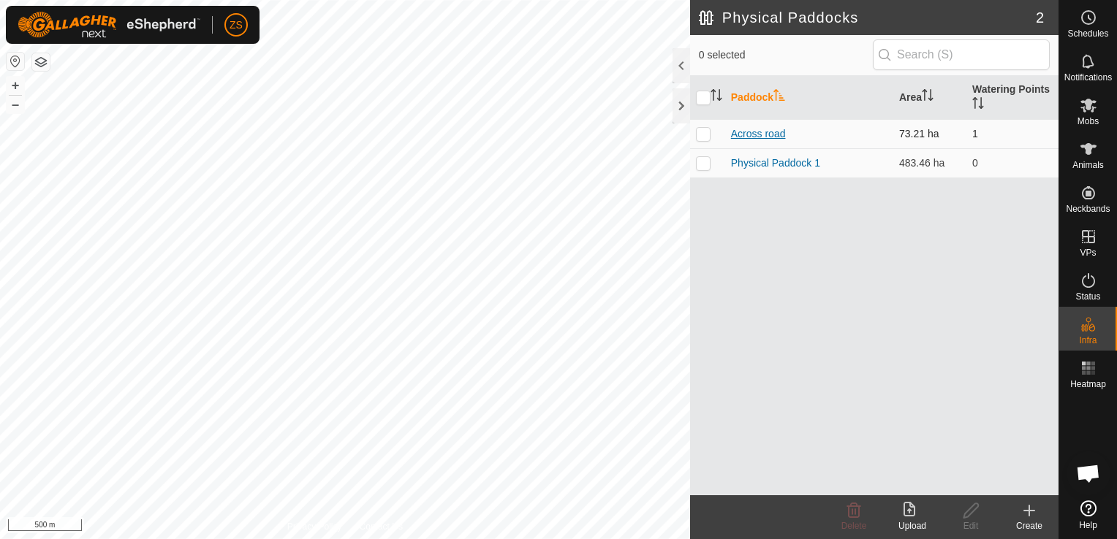
click at [751, 137] on link "Across road" at bounding box center [758, 134] width 55 height 12
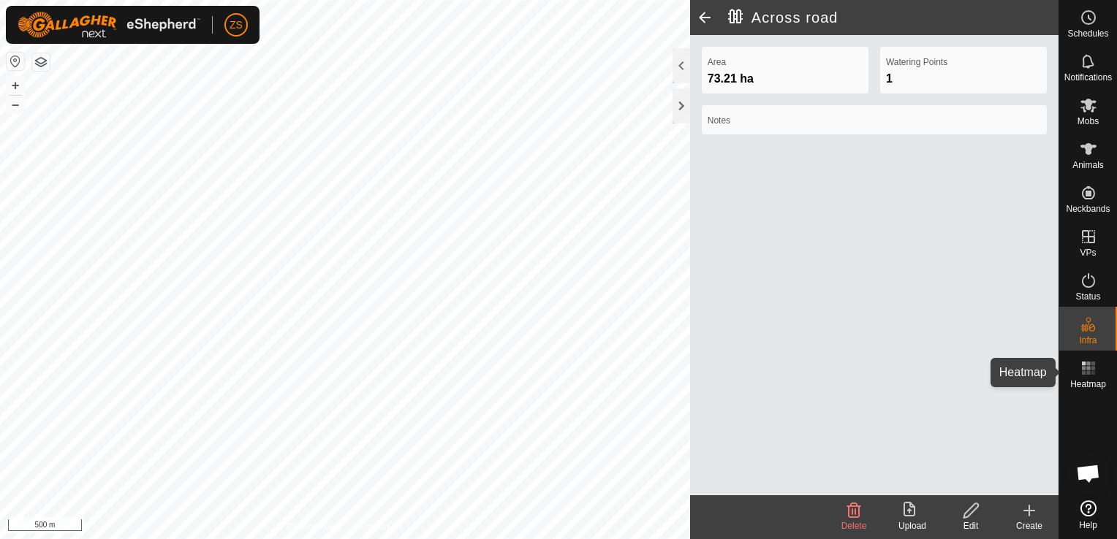
click at [1087, 371] on icon at bounding box center [1088, 369] width 18 height 18
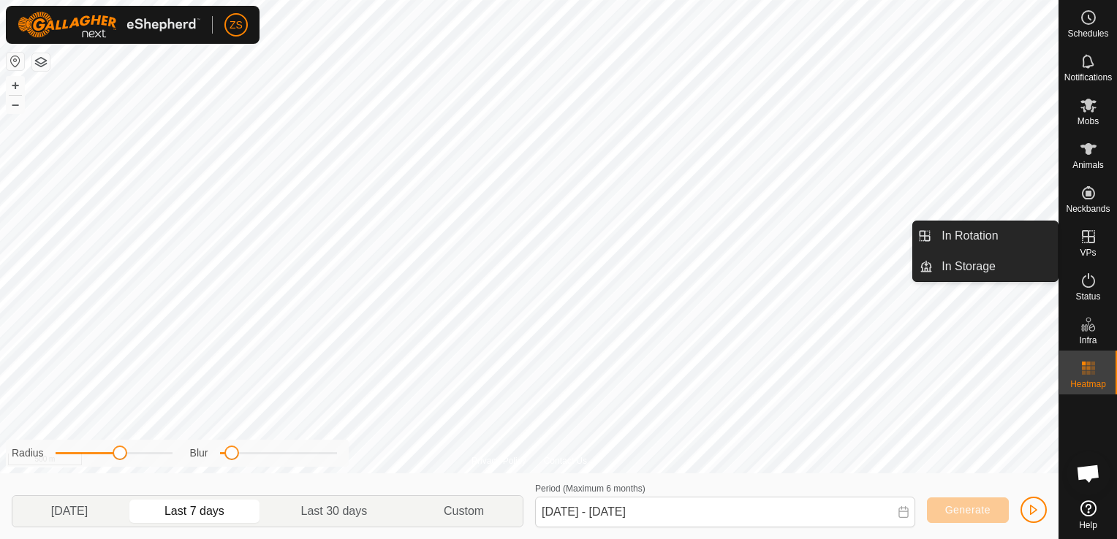
click at [1090, 245] on icon at bounding box center [1088, 237] width 18 height 18
click at [971, 240] on link "In Rotation" at bounding box center [995, 235] width 125 height 29
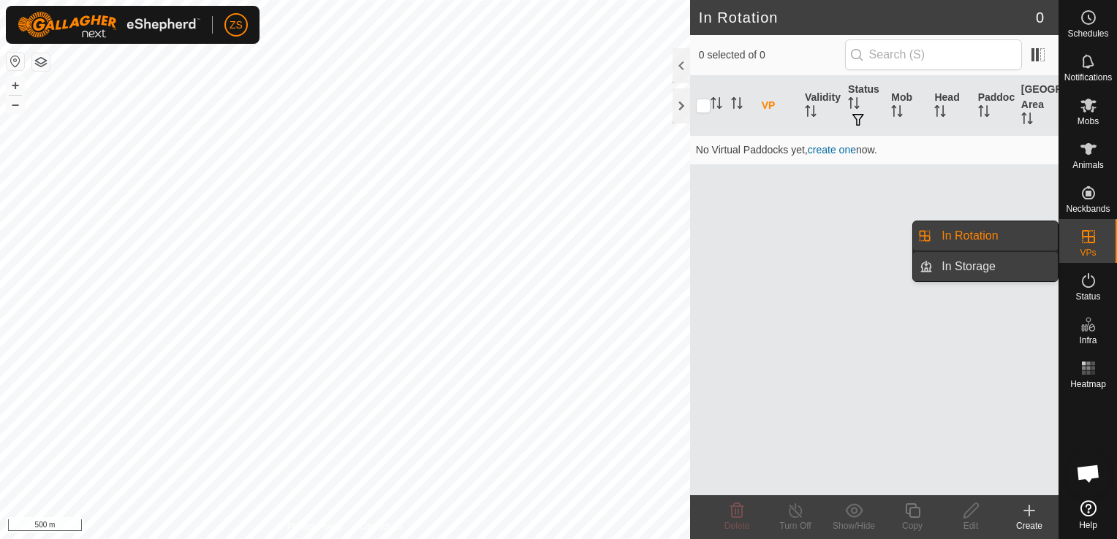
click at [968, 269] on link "In Storage" at bounding box center [995, 266] width 125 height 29
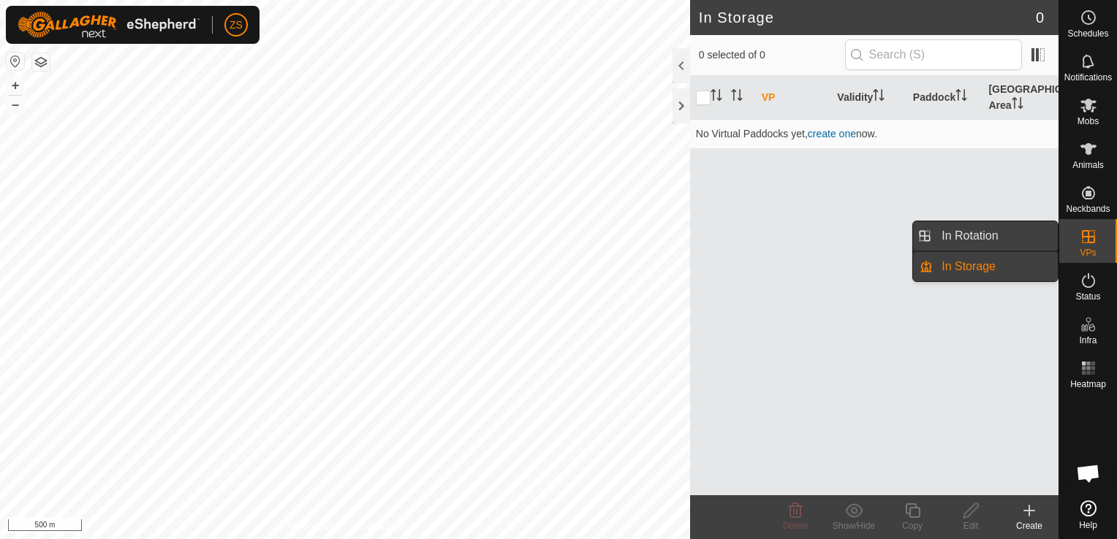
click at [965, 240] on link "In Rotation" at bounding box center [995, 235] width 125 height 29
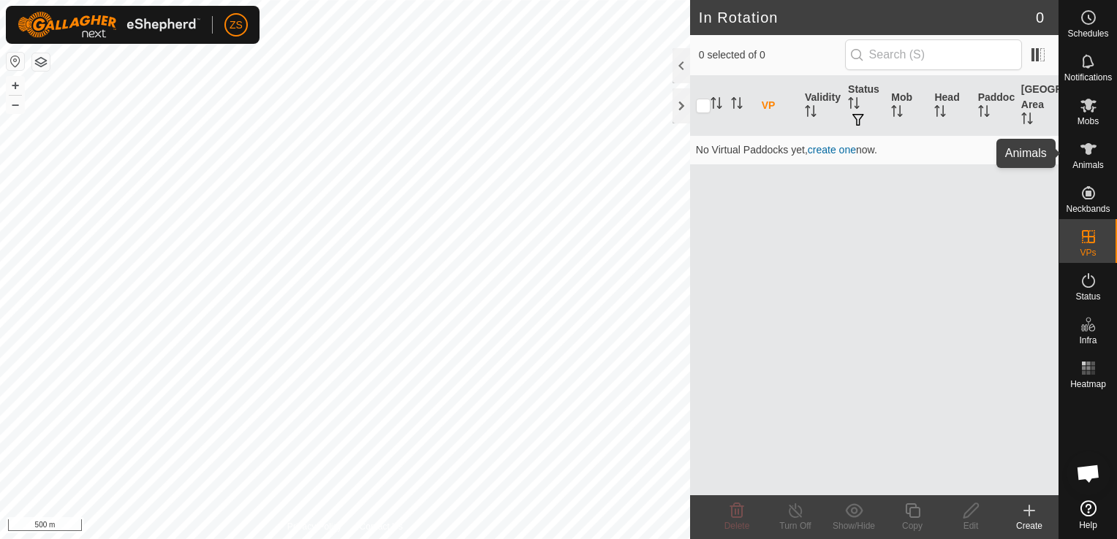
click at [1087, 162] on span "Animals" at bounding box center [1087, 165] width 31 height 9
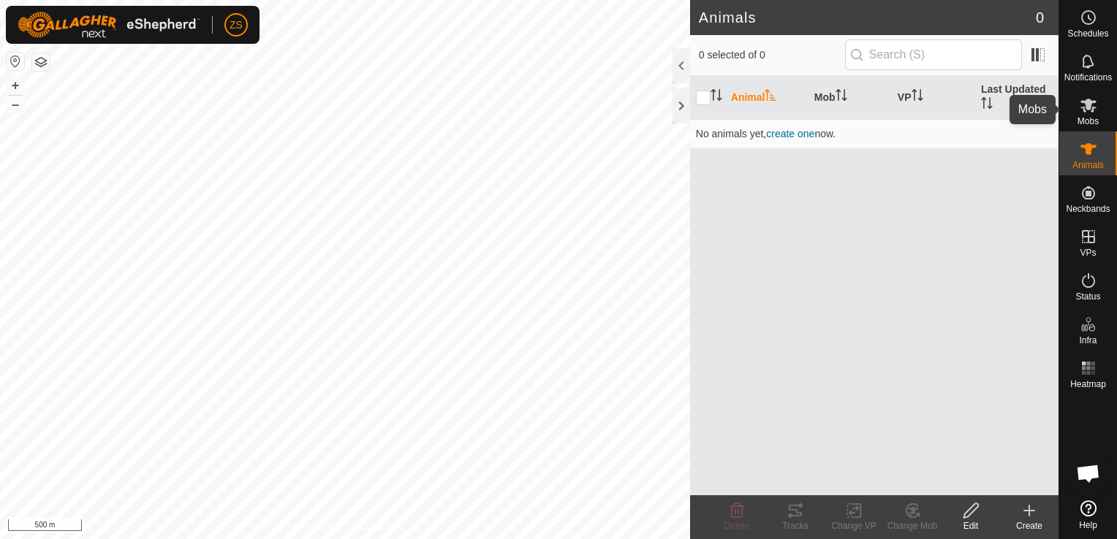
click at [1085, 107] on icon at bounding box center [1088, 106] width 16 height 14
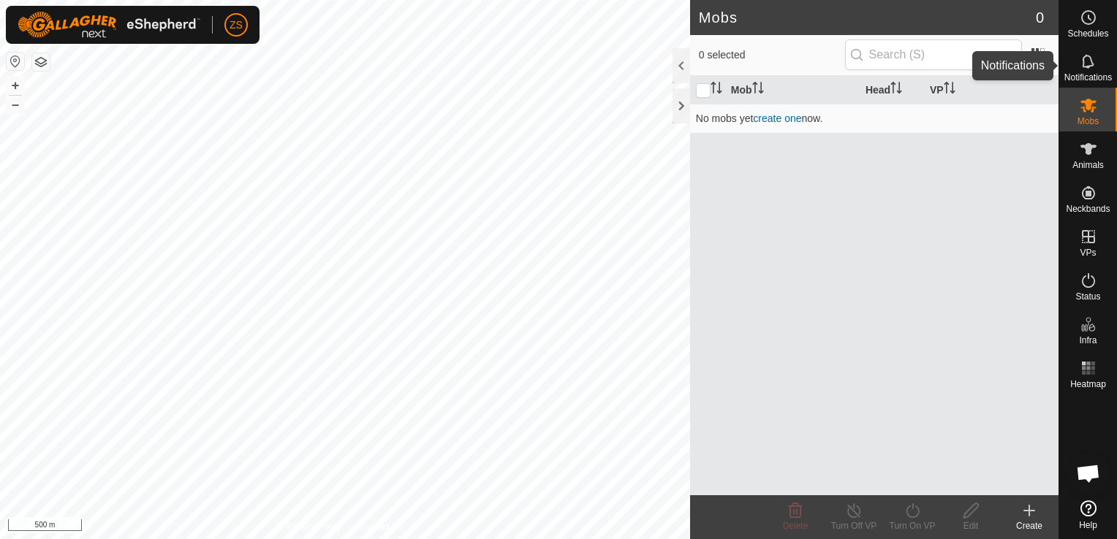
click at [1090, 62] on icon at bounding box center [1088, 62] width 18 height 18
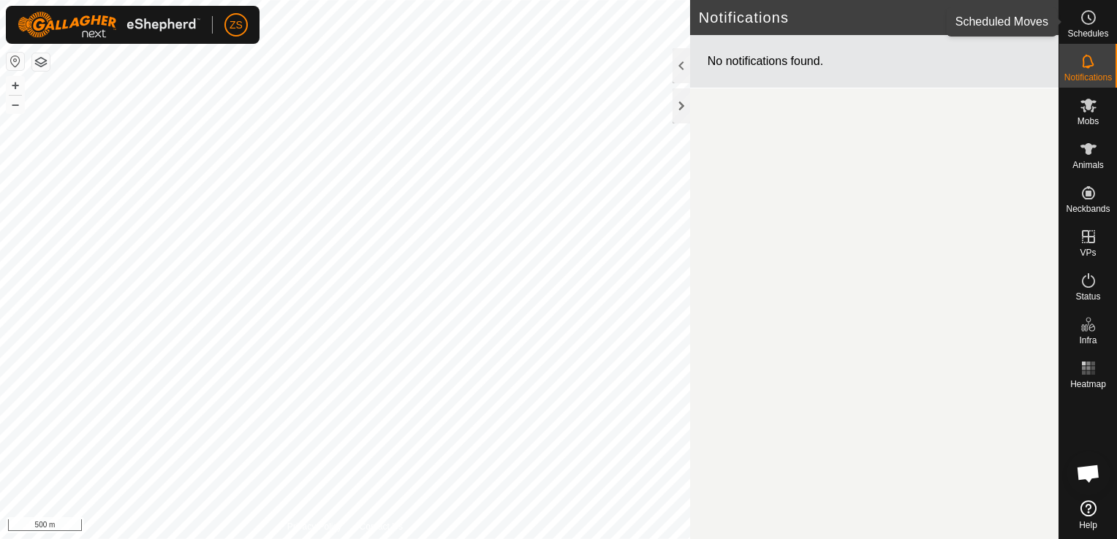
click at [1090, 30] on span "Schedules" at bounding box center [1087, 33] width 41 height 9
